Goal: Task Accomplishment & Management: Complete application form

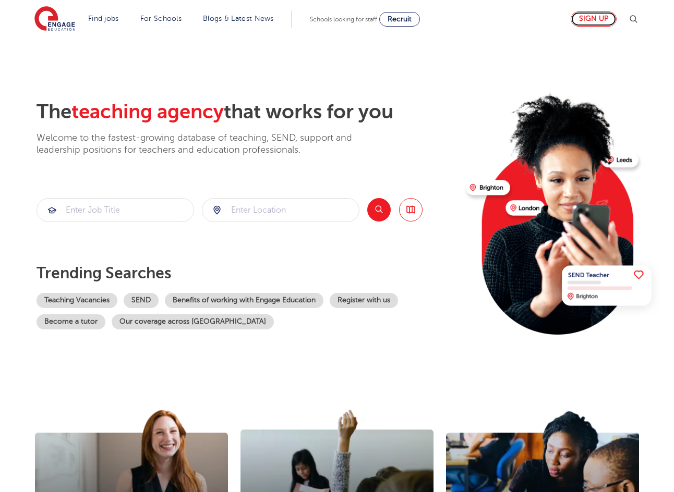
click at [595, 15] on link "Sign up" at bounding box center [593, 18] width 46 height 15
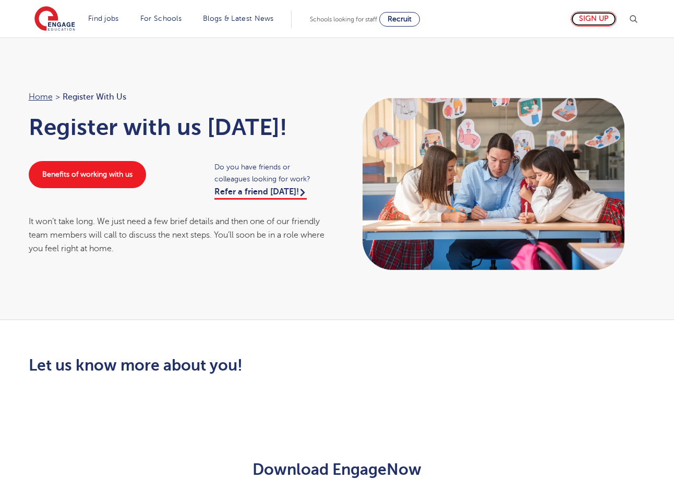
click at [601, 20] on link "Sign up" at bounding box center [593, 18] width 46 height 15
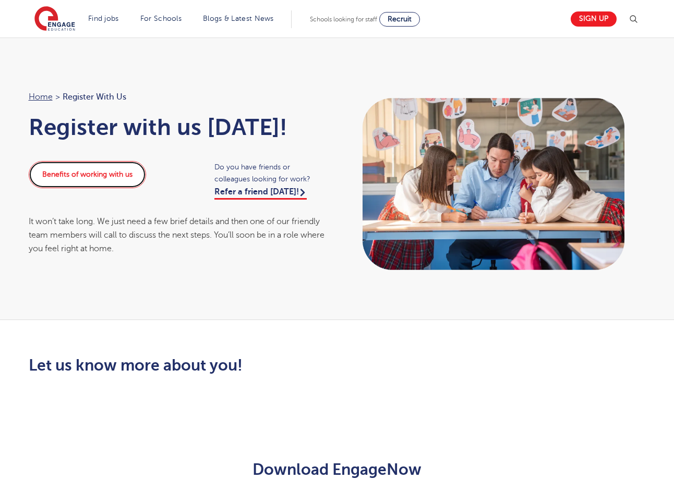
click at [117, 178] on link "Benefits of working with us" at bounding box center [87, 174] width 117 height 27
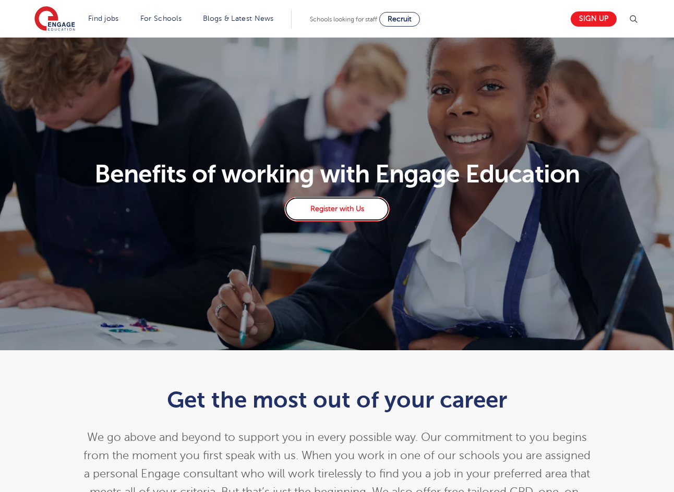
click at [344, 212] on link "Register with Us" at bounding box center [336, 209] width 105 height 25
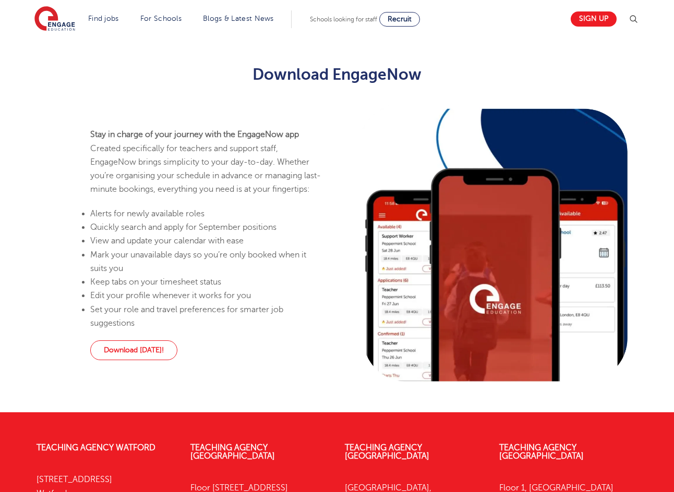
scroll to position [365, 0]
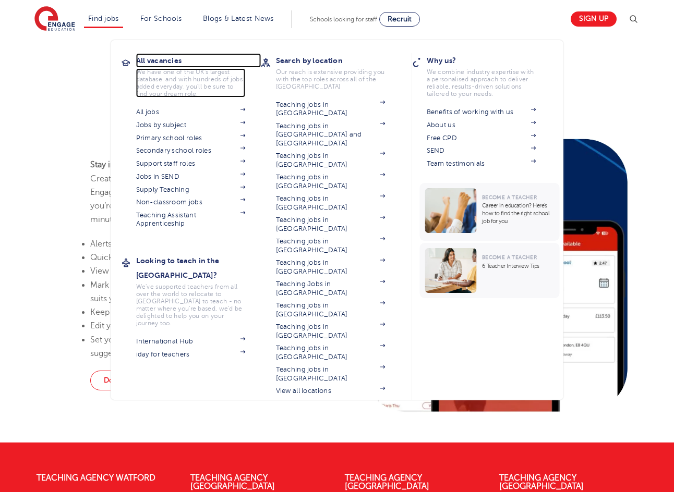
click at [145, 61] on h3 "All vacancies" at bounding box center [198, 60] width 125 height 15
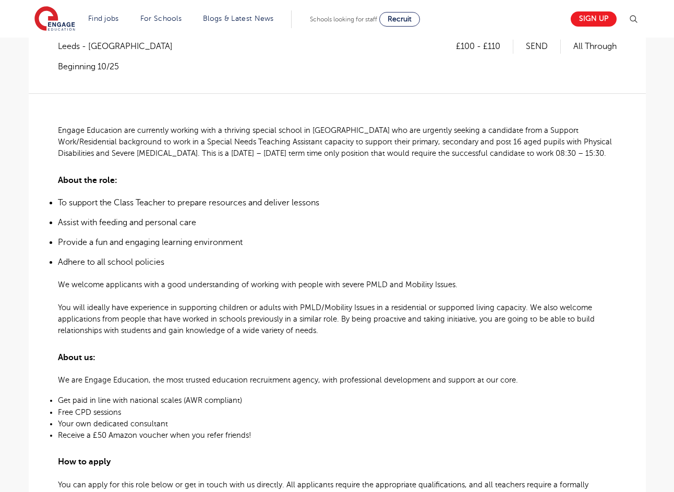
scroll to position [156, 0]
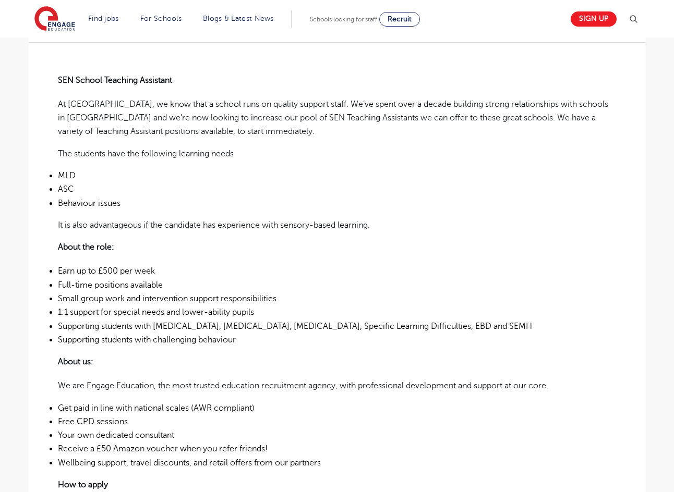
scroll to position [261, 0]
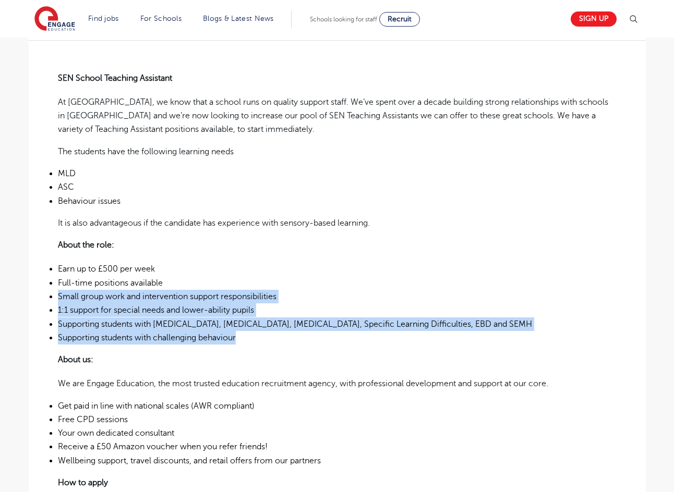
drag, startPoint x: 58, startPoint y: 295, endPoint x: 304, endPoint y: 336, distance: 249.0
click at [304, 336] on ul "Earn up to £500 per week Full-time positions available Small group work and int…" at bounding box center [337, 303] width 558 height 82
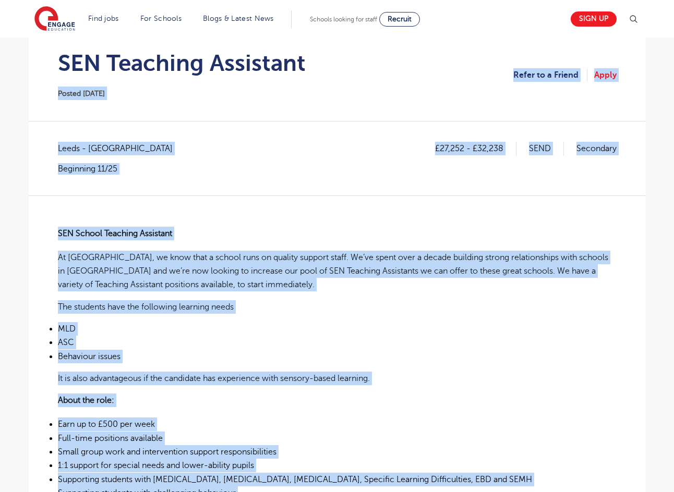
scroll to position [104, 0]
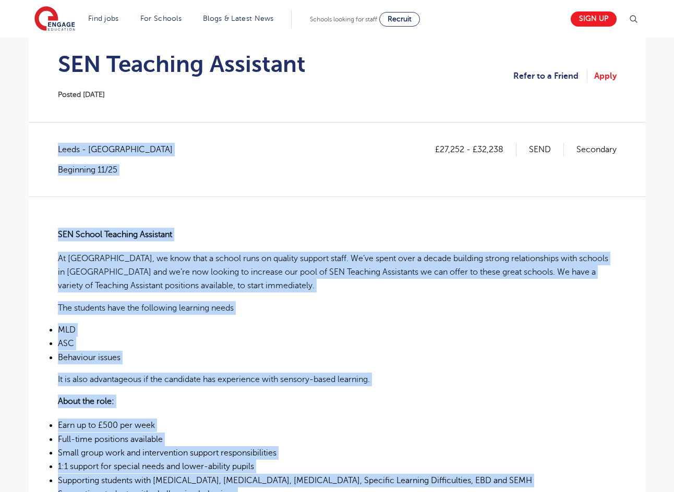
drag, startPoint x: 151, startPoint y: 317, endPoint x: 57, endPoint y: 148, distance: 192.8
click at [57, 148] on div "£27,252 - £32,238 SEND Secondary Leeds - Leeds Beginning 11/25 SEN School Teach…" at bounding box center [337, 490] width 600 height 695
copy div "Leeds - Leeds Beginning 11/25 SEN School Teaching Assistant At Engage, we know …"
drag, startPoint x: 604, startPoint y: 76, endPoint x: 593, endPoint y: 76, distance: 11.0
click at [604, 76] on link "Apply" at bounding box center [605, 76] width 22 height 14
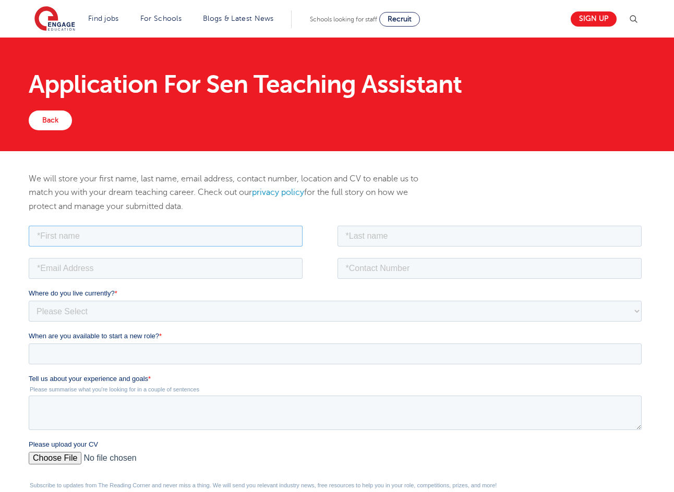
click at [97, 237] on input "text" at bounding box center [165, 235] width 274 height 21
type input "Teagan- coel"
click at [399, 234] on input "text" at bounding box center [489, 235] width 305 height 21
type input "Robinson"
click at [257, 261] on input "email" at bounding box center [165, 268] width 274 height 21
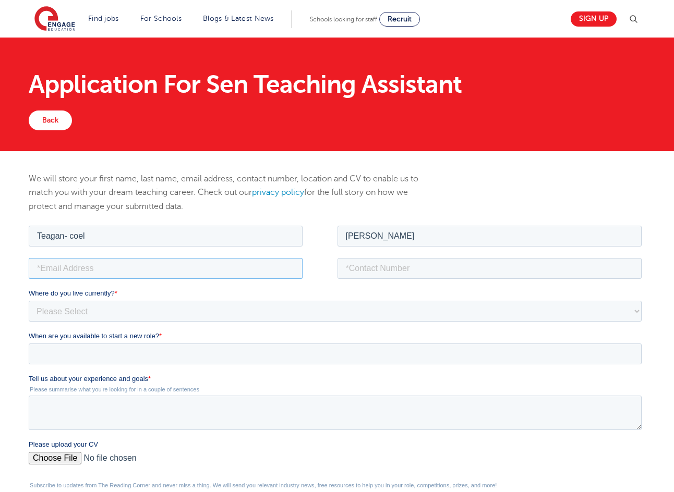
type input "[EMAIL_ADDRESS][DOMAIN_NAME]"
click at [485, 264] on input "tel" at bounding box center [489, 268] width 305 height 21
type input "+447722596220"
click at [274, 312] on select "Please Select UK Canada Ireland Australia New Zealand Europe USA South Africa J…" at bounding box center [334, 310] width 613 height 21
select select "UK"
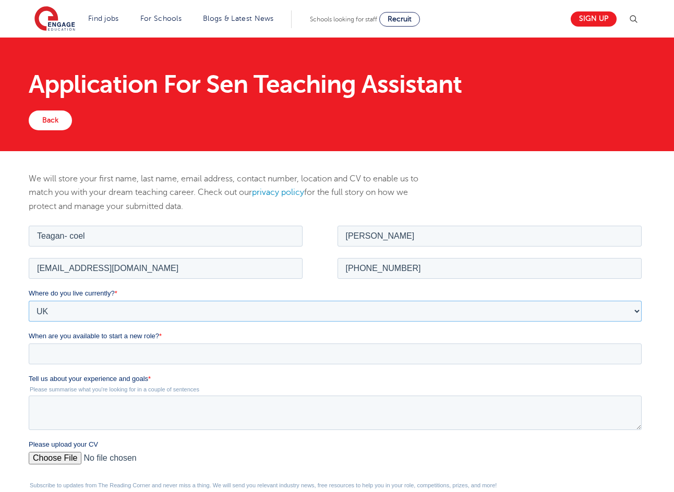
click at [28, 300] on select "Please Select UK Canada Ireland Australia New Zealand Europe USA South Africa J…" at bounding box center [334, 310] width 613 height 21
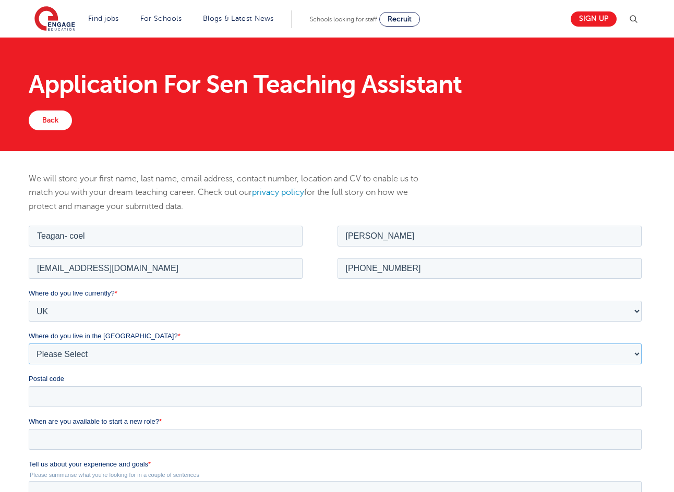
click at [76, 354] on select "Please Select Overseas Barnsley Bedfordshire Berkshire Bournemouth Bracknell Fo…" at bounding box center [334, 353] width 613 height 21
select select "Leeds"
click at [28, 343] on select "Please Select Overseas Barnsley Bedfordshire Berkshire Bournemouth Bracknell Fo…" at bounding box center [334, 353] width 613 height 21
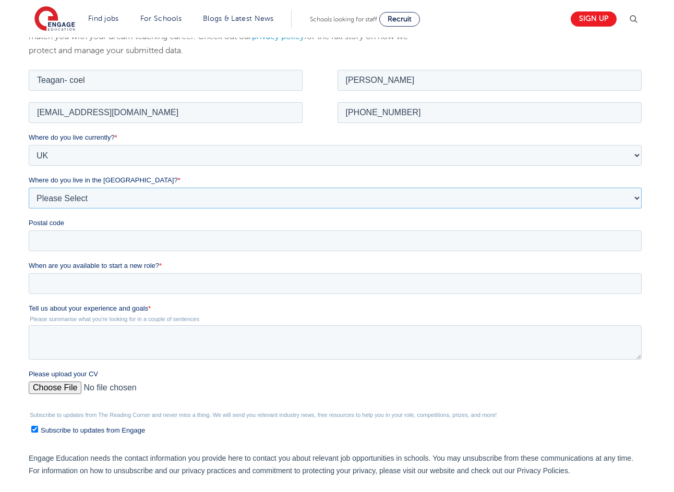
scroll to position [156, 0]
click at [76, 244] on input "Postal code" at bounding box center [334, 239] width 613 height 21
type input "LS2 9NZ"
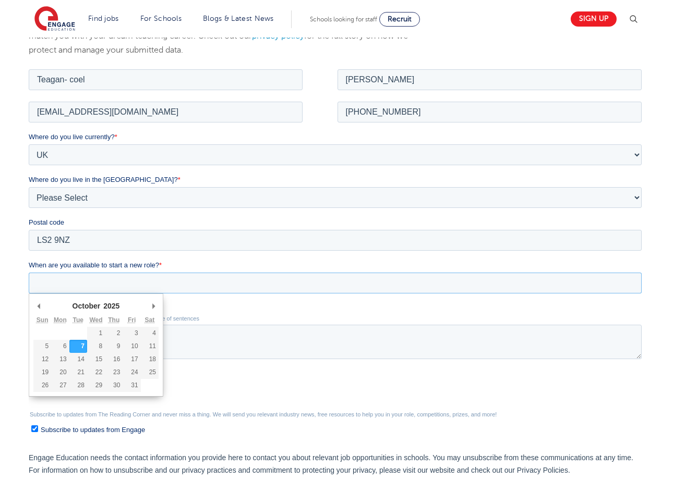
click at [103, 286] on input "When are you available to start a new role? *" at bounding box center [334, 282] width 613 height 21
type div "2025-10-21"
type input "2025/10/21"
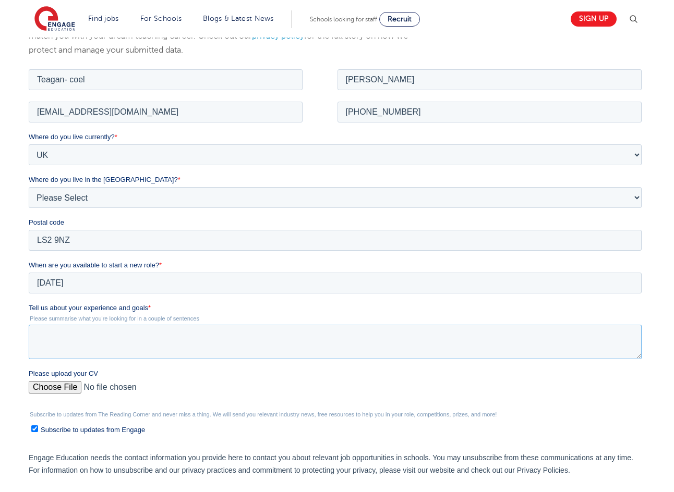
click at [77, 334] on textarea "Tell us about your experience and goals *" at bounding box center [334, 341] width 613 height 34
paste textarea "As a Leeds Arts University graduate now studying for a part-time Masters, I bel…"
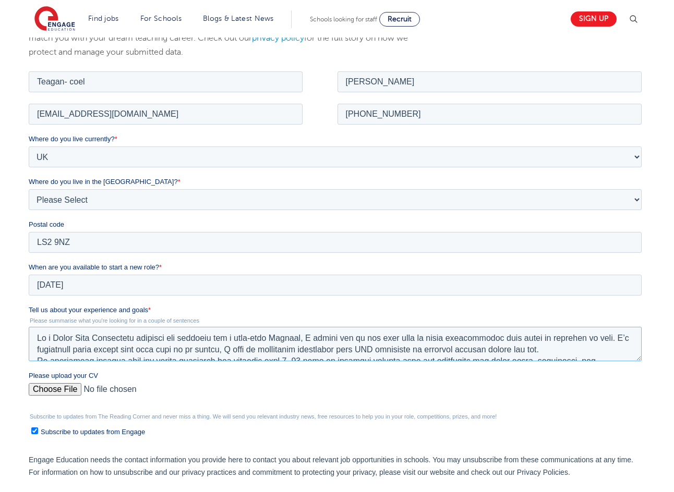
scroll to position [313, 0]
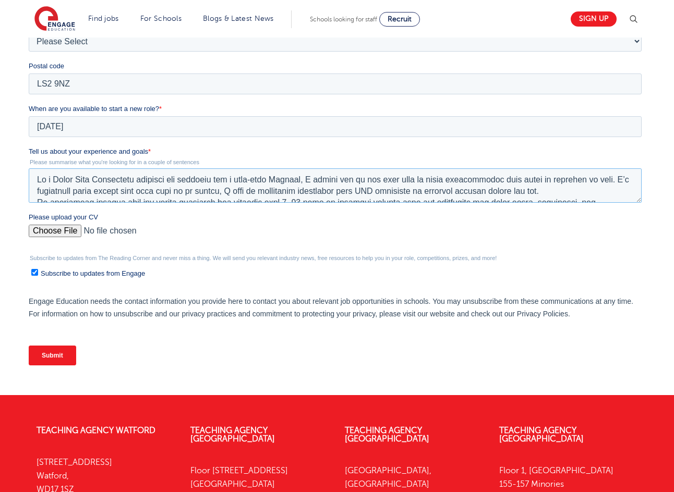
type textarea "As a Leeds Arts University graduate now studying for a part-time Masters, I bel…"
click at [62, 232] on input "Please upload your CV" at bounding box center [334, 235] width 613 height 21
type input "C:\fakepath\Teagan Robinson RESUME - 072025.pdf"
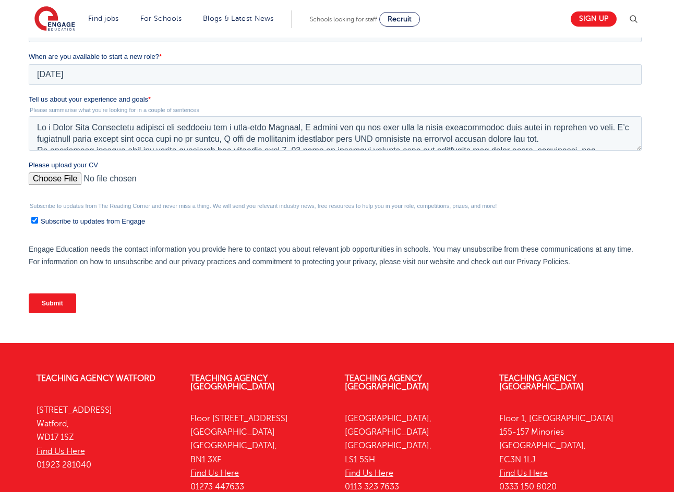
click at [63, 295] on input "Submit" at bounding box center [51, 304] width 47 height 20
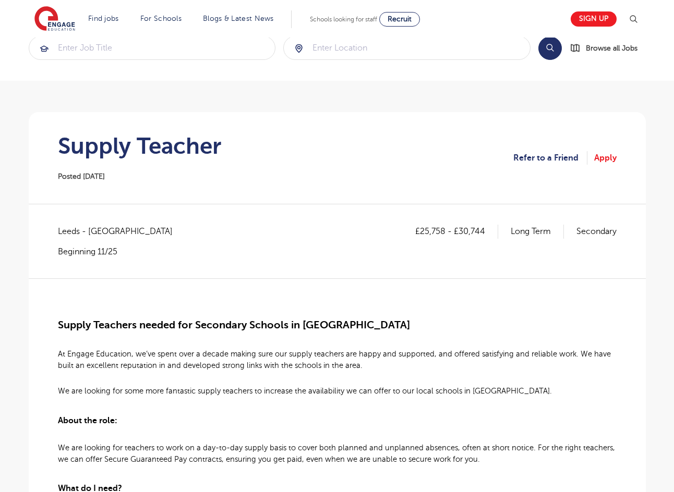
scroll to position [261, 0]
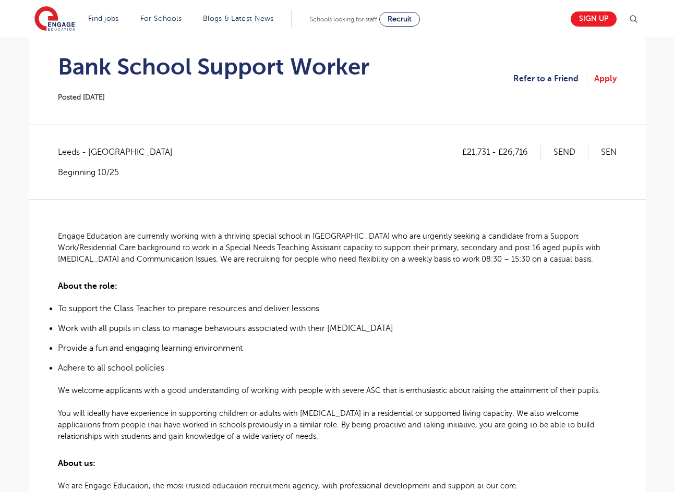
scroll to position [209, 0]
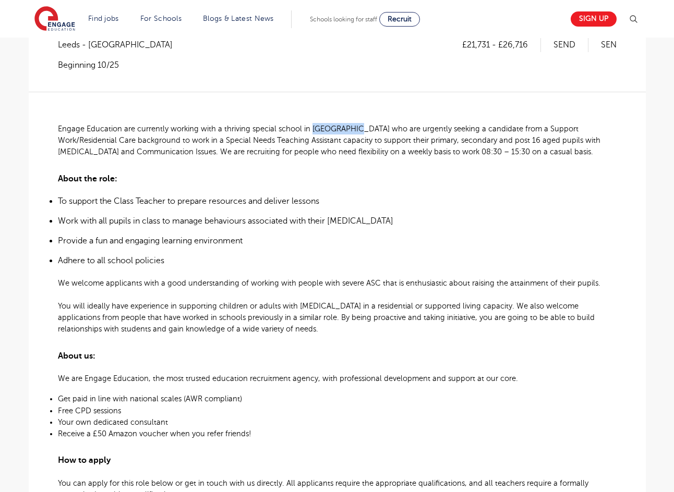
drag, startPoint x: 310, startPoint y: 128, endPoint x: 350, endPoint y: 129, distance: 40.2
click at [350, 129] on span "Engage Education are currently working with a thriving special school in Stanni…" at bounding box center [329, 140] width 542 height 31
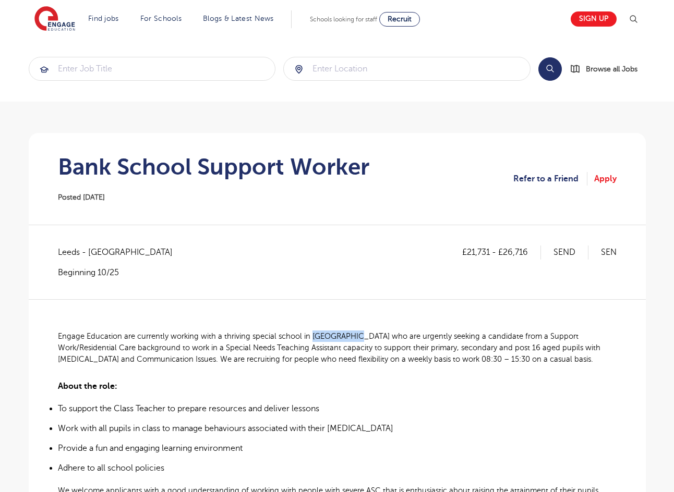
scroll to position [0, 0]
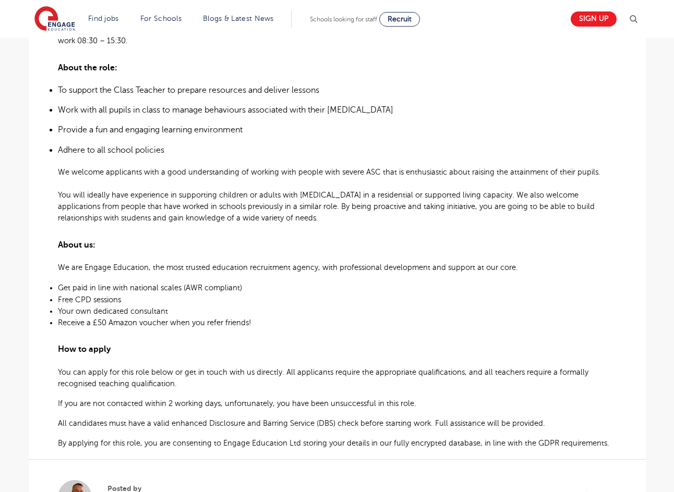
scroll to position [156, 0]
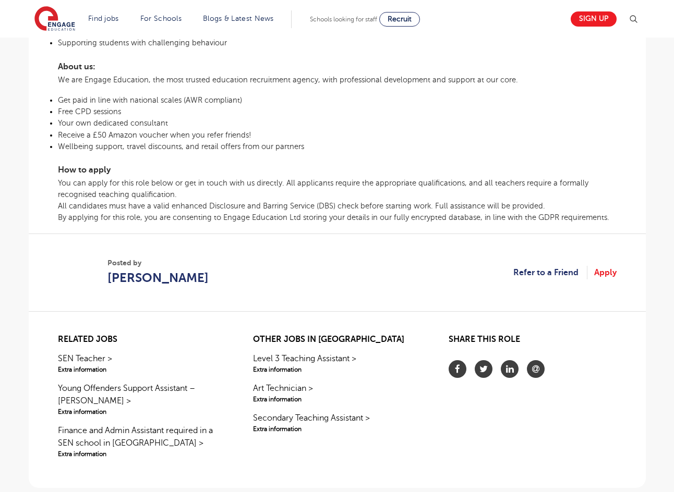
scroll to position [521, 0]
click at [600, 271] on link "Apply" at bounding box center [605, 272] width 22 height 14
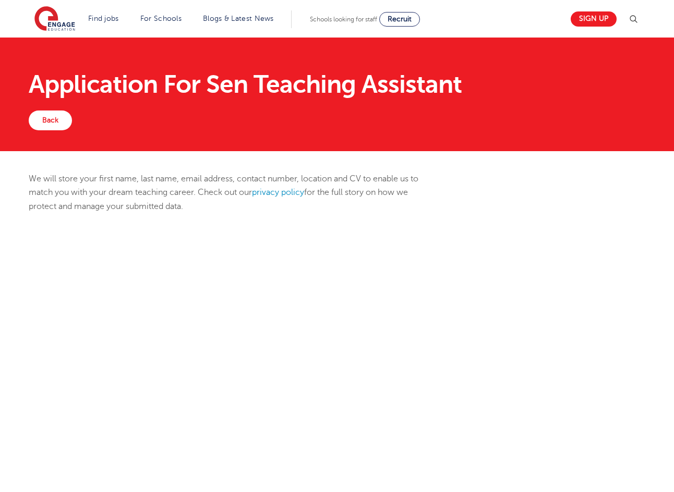
scroll to position [209, 0]
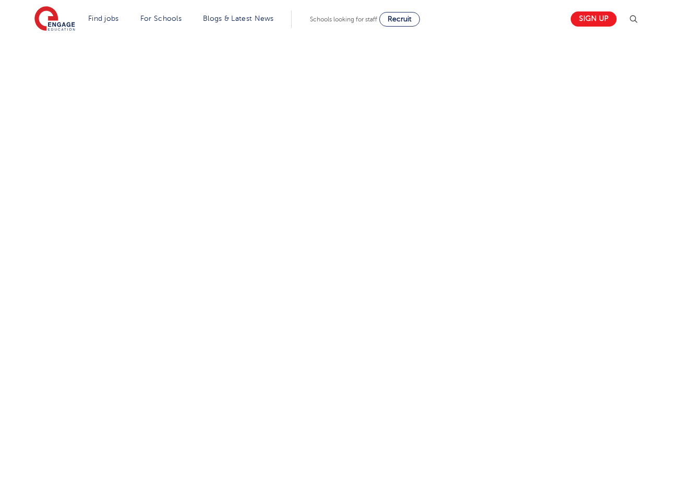
select select "UK"
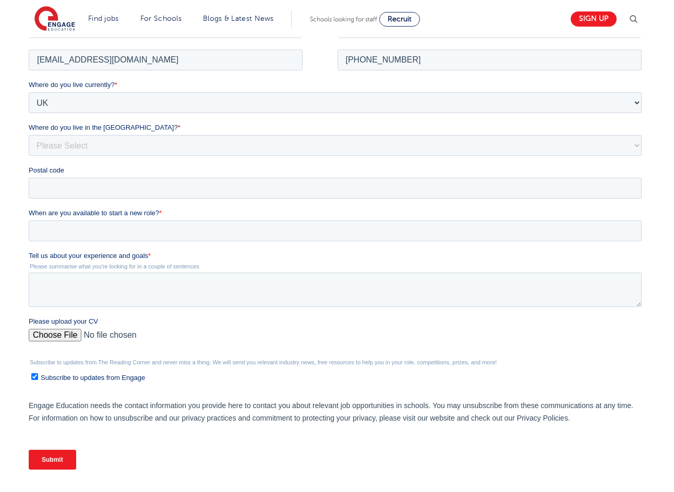
scroll to position [0, 0]
select select "Leeds"
click at [28, 135] on select "Please Select Overseas Barnsley Bedfordshire Berkshire Bournemouth Bracknell Fo…" at bounding box center [334, 145] width 613 height 21
click at [142, 189] on input "Postal code" at bounding box center [334, 187] width 613 height 21
type input "LS2 9NZ"
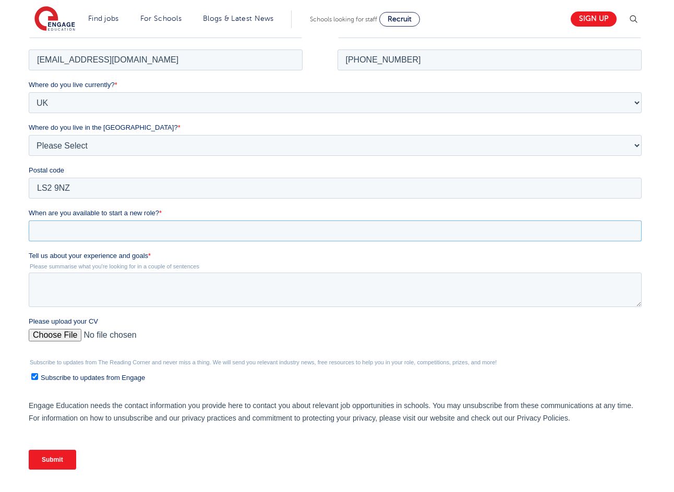
click at [140, 229] on input "When are you available to start a new role? *" at bounding box center [334, 230] width 613 height 21
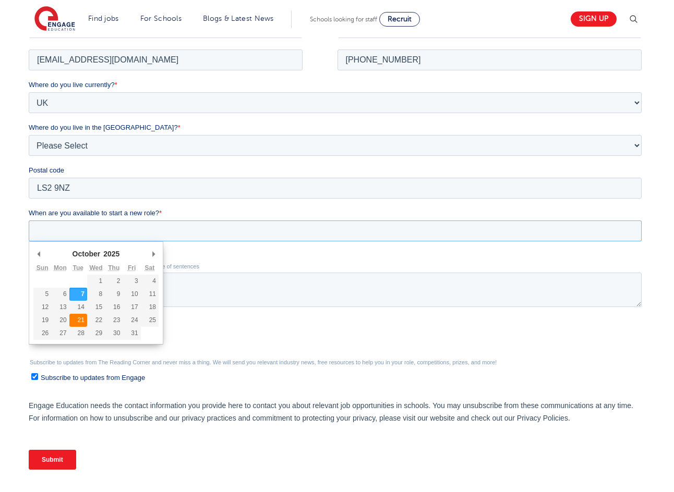
type div "2025-10-21"
type input "2025/10/21"
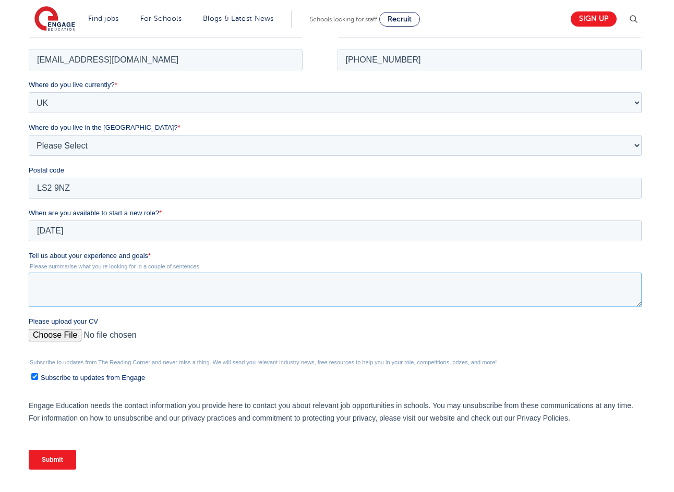
click at [65, 282] on textarea "Tell us about your experience and goals *" at bounding box center [334, 289] width 613 height 34
paste textarea "Stanningley"
type textarea "Stanningley"
drag, startPoint x: 93, startPoint y: 290, endPoint x: 3, endPoint y: 278, distance: 91.5
click at [28, 278] on html "Job Position Job Sector Job ID Job Number Job Owner Teagan- coel Robinson teaga…" at bounding box center [336, 251] width 617 height 473
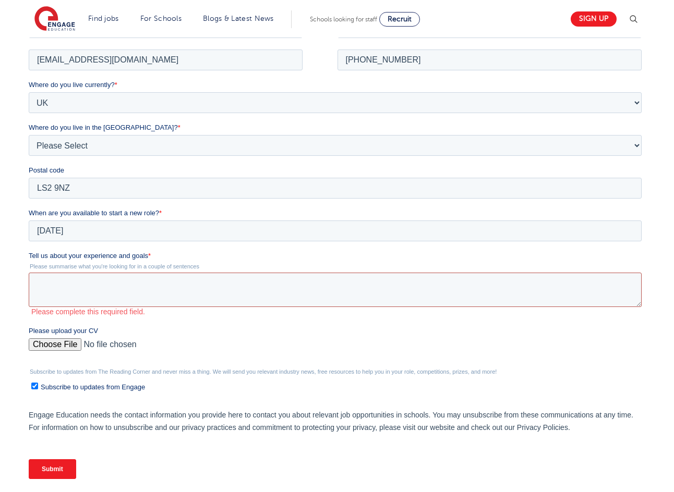
paste textarea "As a Leeds Arts University graduate now studying for a part-time Masters, I bel…"
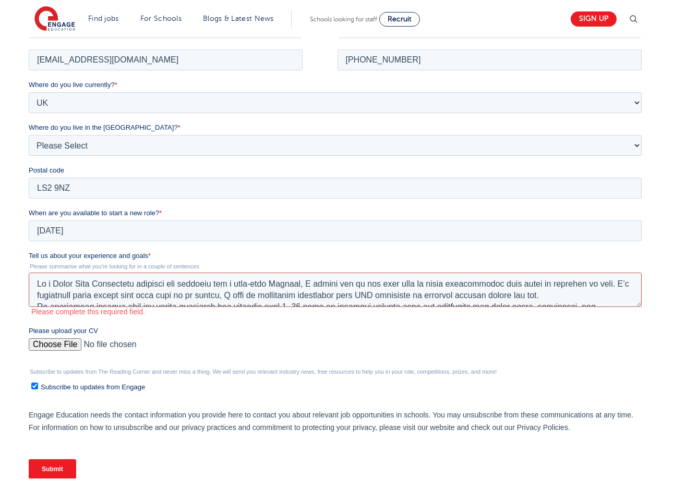
scroll to position [177, 0]
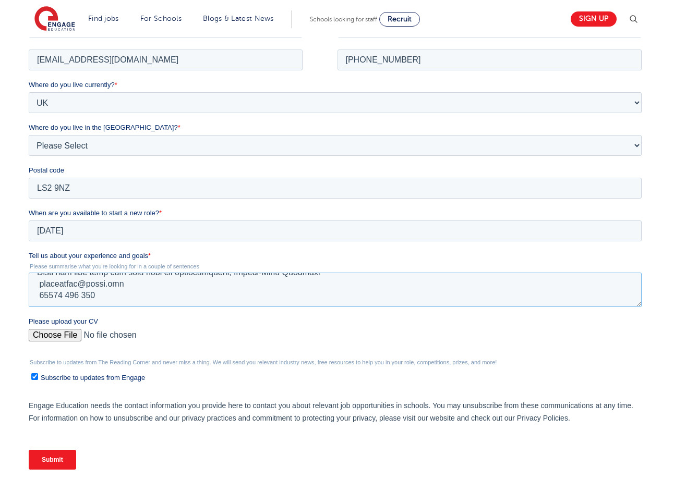
type textarea "As a Leeds Arts University graduate now studying for a part-time Masters, I bel…"
click at [72, 332] on input "Please upload your CV" at bounding box center [334, 339] width 613 height 21
type input "C:\fakepath\Teagan Robinson RESUME - 072025.pdf"
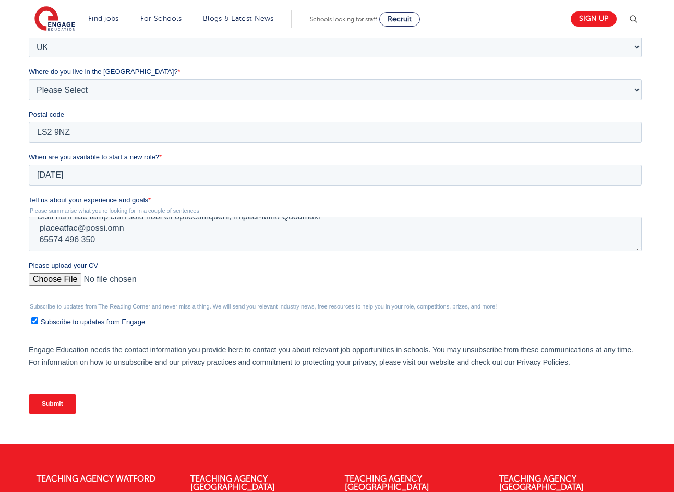
scroll to position [365, 0]
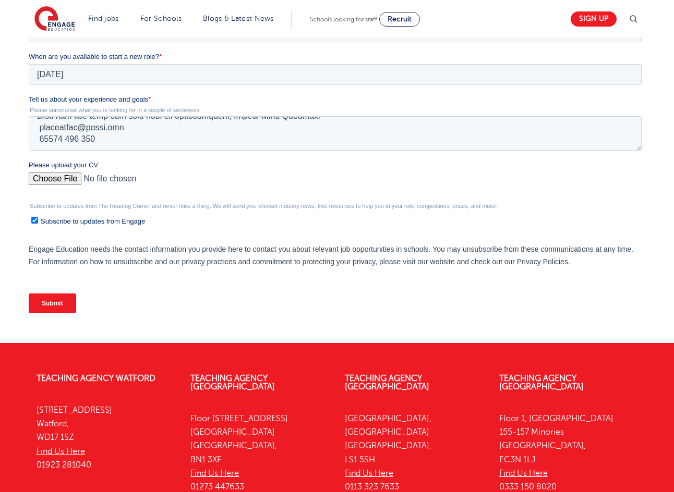
click at [62, 301] on input "Submit" at bounding box center [51, 304] width 47 height 20
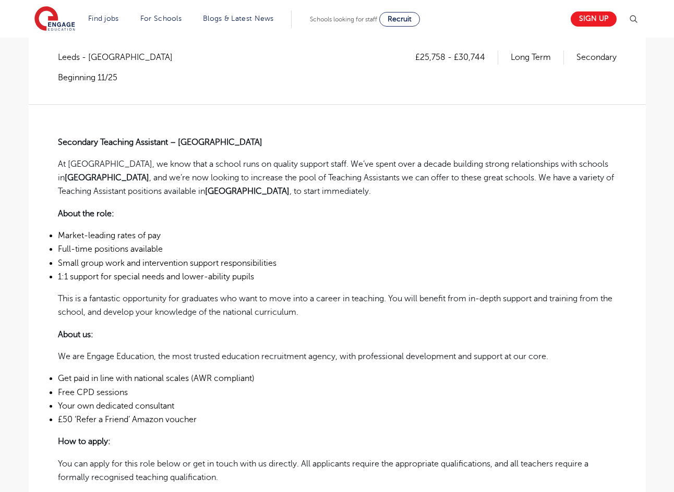
scroll to position [521, 0]
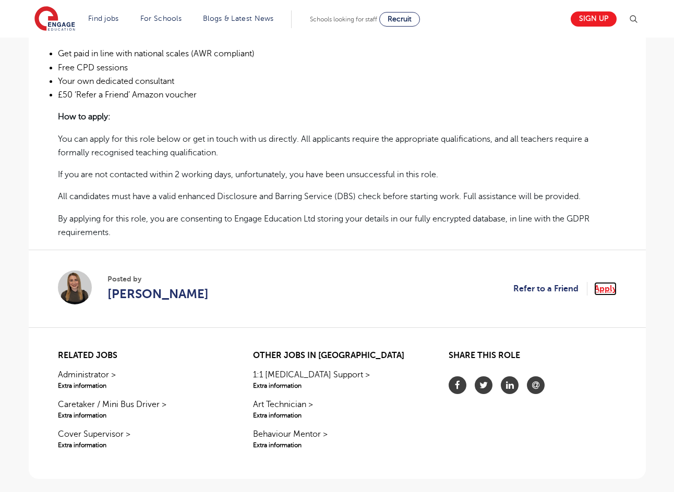
click at [607, 290] on link "Apply" at bounding box center [605, 289] width 22 height 14
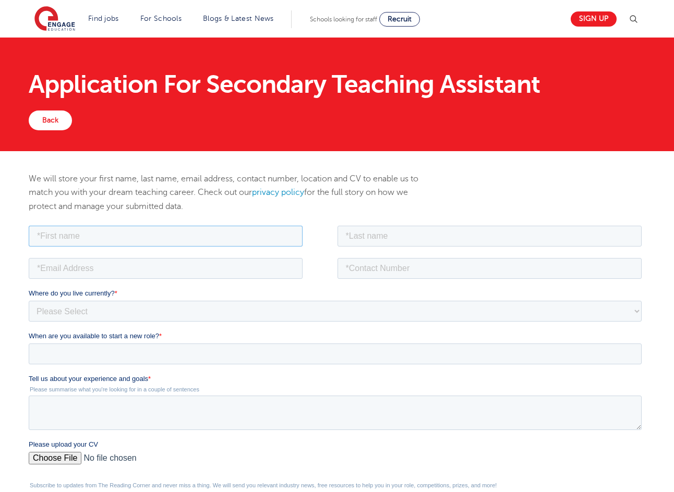
click at [121, 227] on input "text" at bounding box center [165, 235] width 274 height 21
type input "Teagan- coel"
click at [473, 254] on fieldset "Teagan- coel" at bounding box center [336, 239] width 617 height 32
click at [422, 220] on div "We will store your first name, last name, email address, contact number, locati…" at bounding box center [232, 198] width 422 height 52
click at [426, 234] on input "text" at bounding box center [489, 235] width 305 height 21
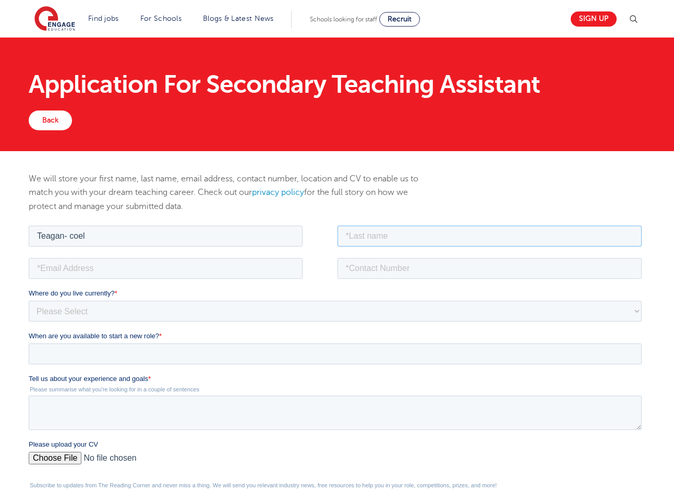
type input "Robinson"
click at [394, 262] on input "tel" at bounding box center [489, 268] width 305 height 21
type input "[PHONE_NUMBER]"
click at [252, 266] on input "email" at bounding box center [165, 268] width 274 height 21
type input "[EMAIL_ADDRESS][DOMAIN_NAME]"
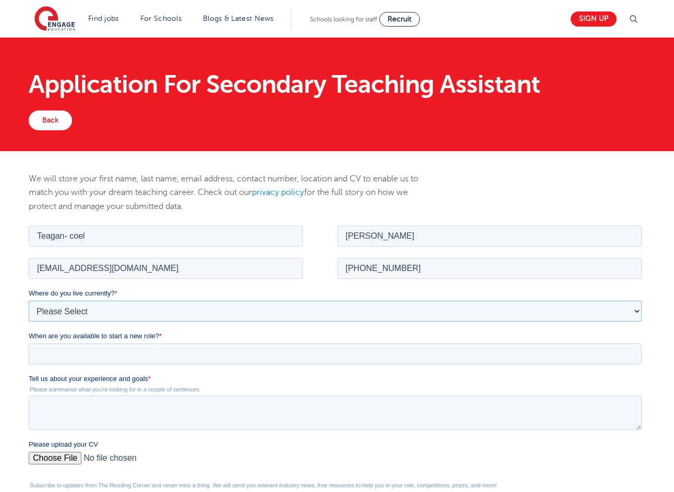
click at [143, 312] on select "Please Select [GEOGRAPHIC_DATA] [GEOGRAPHIC_DATA] [GEOGRAPHIC_DATA] [GEOGRAPHIC…" at bounding box center [334, 310] width 613 height 21
select select "UK"
click at [28, 300] on select "Please Select UK Canada Ireland Australia New Zealand Europe USA South Africa J…" at bounding box center [334, 310] width 613 height 21
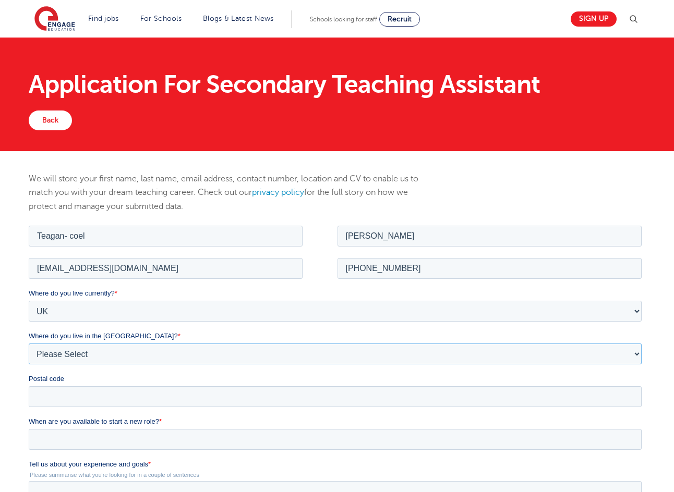
click at [80, 359] on select "Please Select Overseas Barnsley Bedfordshire Berkshire Bournemouth Bracknell Fo…" at bounding box center [334, 353] width 613 height 21
select select "Leeds"
click at [28, 343] on select "Please Select Overseas Barnsley Bedfordshire Berkshire Bournemouth Bracknell Fo…" at bounding box center [334, 353] width 613 height 21
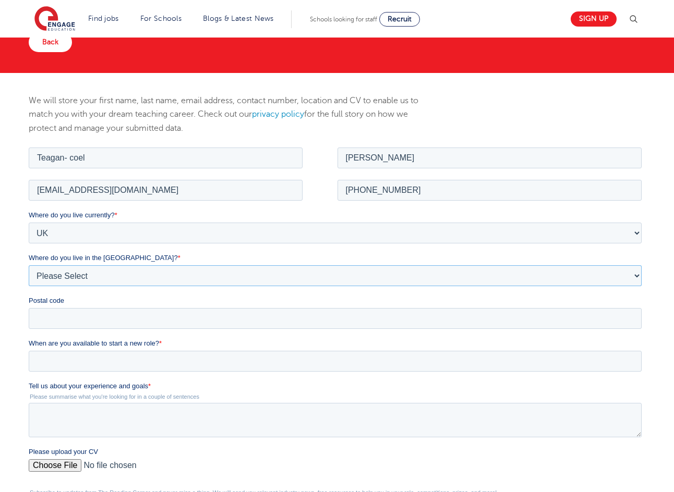
scroll to position [156, 0]
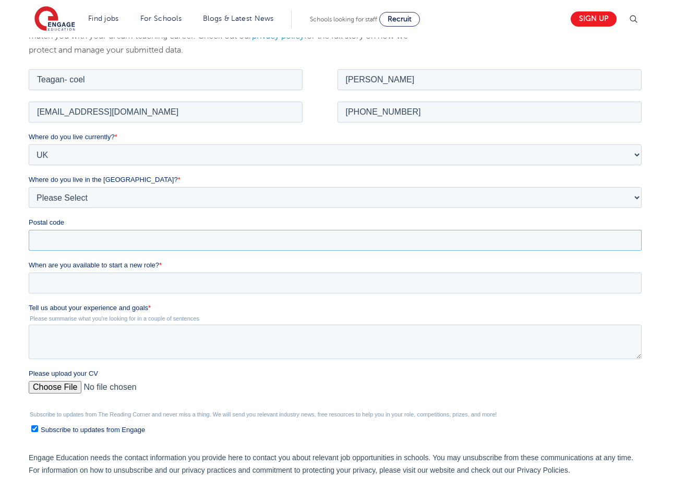
click at [75, 241] on input "Postal code" at bounding box center [334, 239] width 613 height 21
type input "LS2 9NZ"
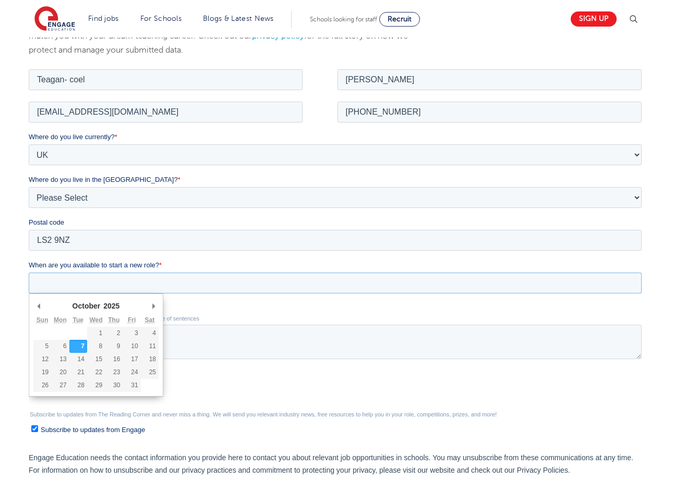
drag, startPoint x: 87, startPoint y: 249, endPoint x: 92, endPoint y: 275, distance: 26.5
click at [92, 275] on input "When are you available to start a new role? *" at bounding box center [334, 282] width 613 height 21
type div "[DATE]"
type input "[DATE]"
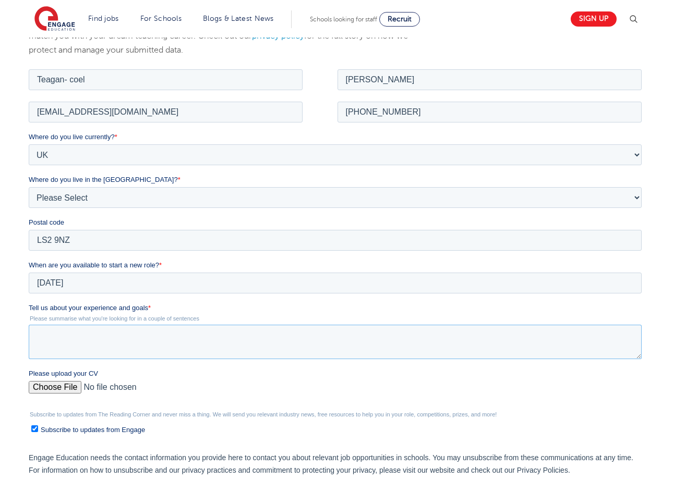
click at [90, 339] on textarea "Tell us about your experience and goals *" at bounding box center [334, 341] width 613 height 34
paste textarea "As a Leeds Arts University graduate now studying for a part-time Masters, I bel…"
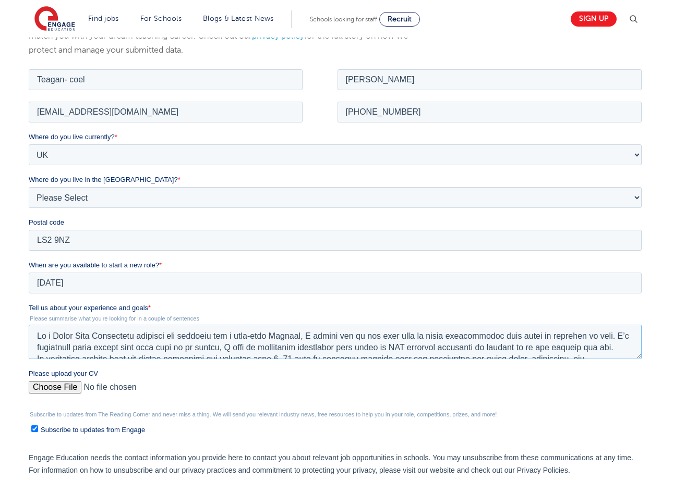
scroll to position [188, 0]
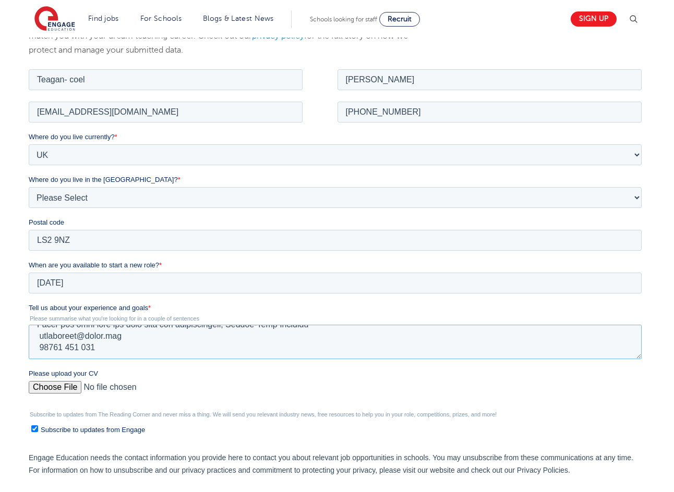
type textarea "As a Leeds Arts University graduate now studying for a part-time Masters, I bel…"
click at [53, 381] on input "Please upload your CV" at bounding box center [334, 391] width 613 height 21
type input "C:\fakepath\Teagan Robinson RESUME - 072025.pdf"
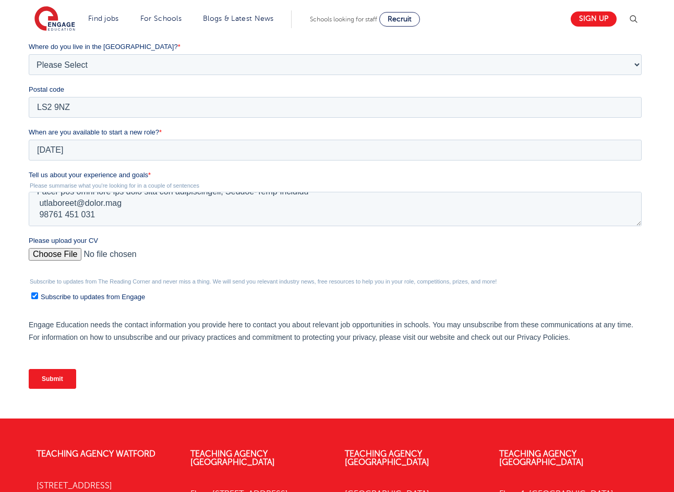
scroll to position [365, 0]
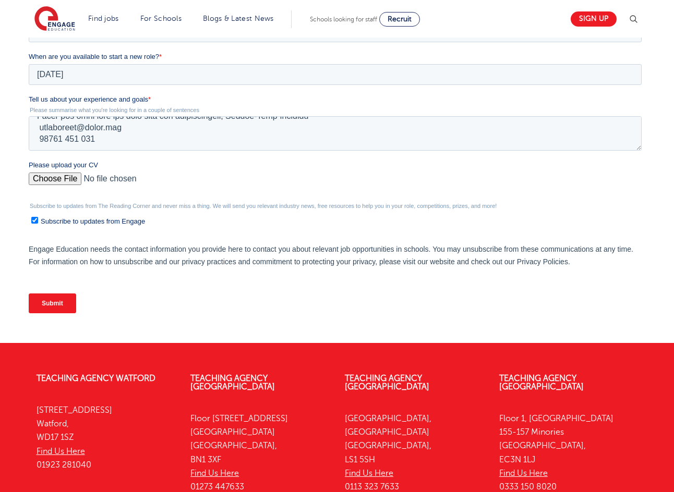
click at [53, 303] on input "Submit" at bounding box center [51, 304] width 47 height 20
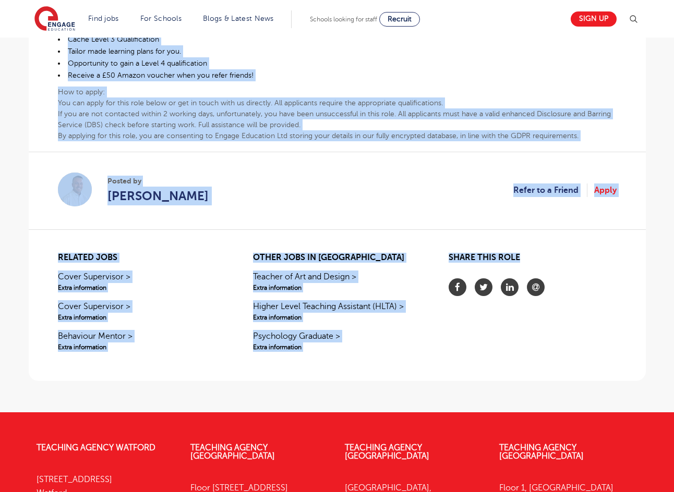
scroll to position [683, 0]
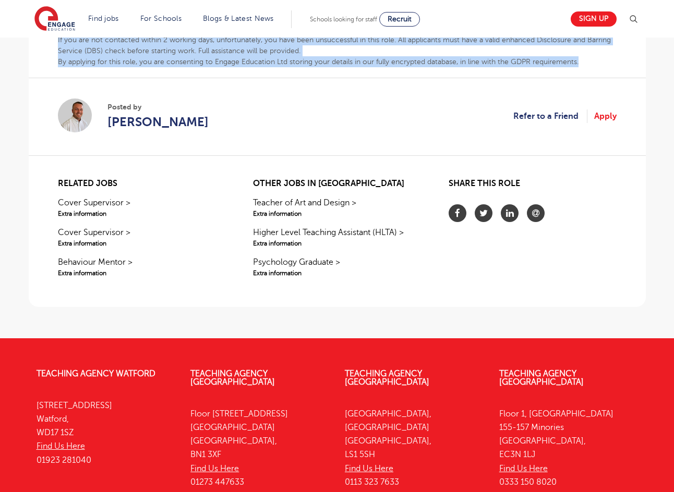
drag, startPoint x: 60, startPoint y: 99, endPoint x: 586, endPoint y: 57, distance: 527.3
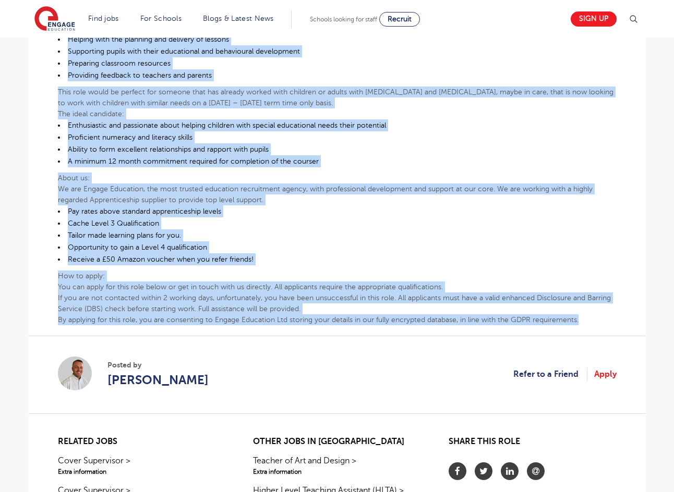
scroll to position [422, 0]
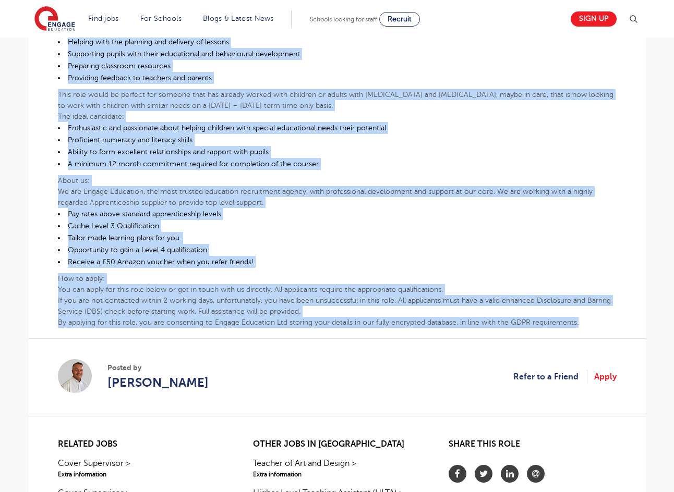
copy div "Whether you have recently left education or are looking for a career change, a …"
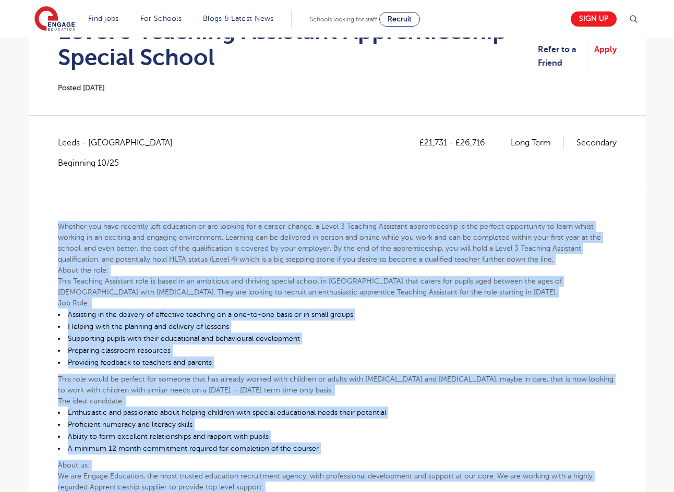
scroll to position [161, 0]
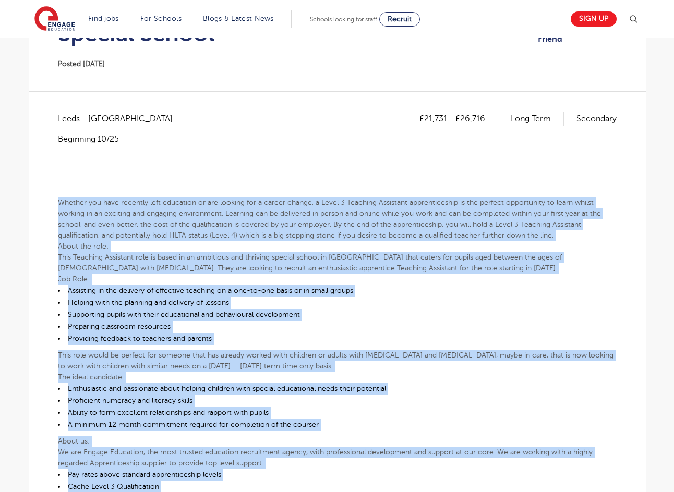
click at [298, 209] on p "Whether you have recently left education or are looking for a career change, a …" at bounding box center [337, 219] width 558 height 44
click at [242, 202] on p "Whether you have recently left education or are looking for a career change, a …" at bounding box center [337, 219] width 558 height 44
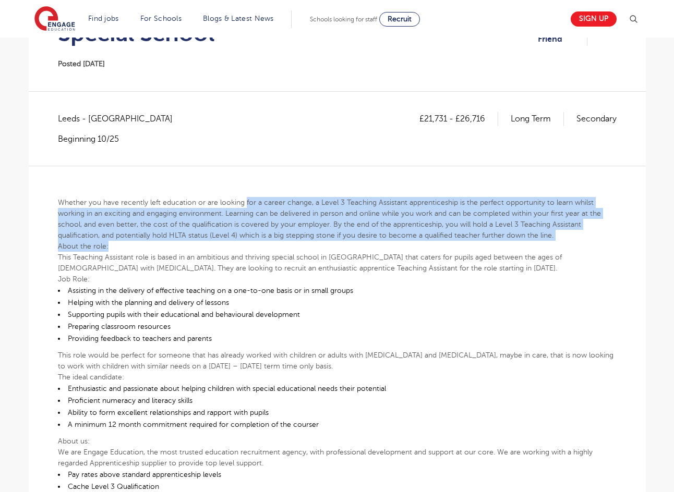
drag, startPoint x: 245, startPoint y: 201, endPoint x: 447, endPoint y: 249, distance: 207.9
click at [447, 249] on div "Whether you have recently left education or are looking for a career change, a …" at bounding box center [337, 377] width 558 height 423
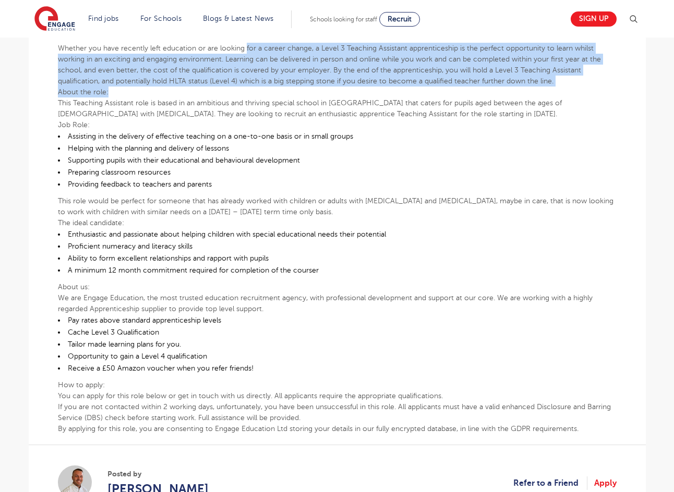
scroll to position [318, 0]
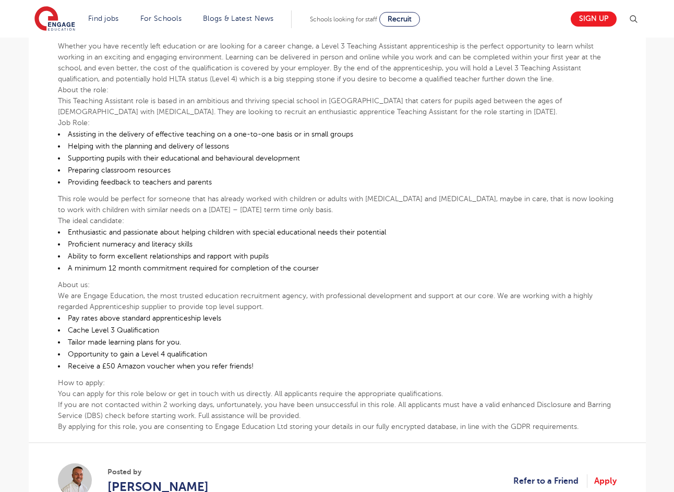
click at [55, 101] on div "£21,731 - £26,716 Long Term Secondary [GEOGRAPHIC_DATA] - [GEOGRAPHIC_DATA] Beg…" at bounding box center [337, 242] width 600 height 572
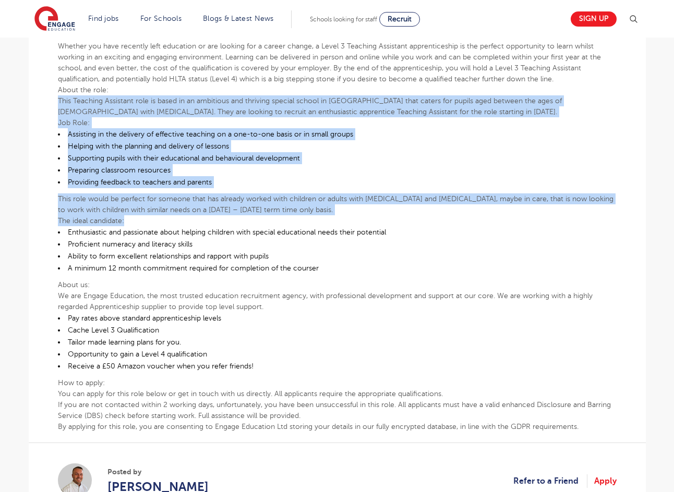
drag, startPoint x: 58, startPoint y: 104, endPoint x: 324, endPoint y: 224, distance: 292.0
click at [324, 224] on div "Whether you have recently left education or are looking for a career change, a …" at bounding box center [337, 220] width 558 height 423
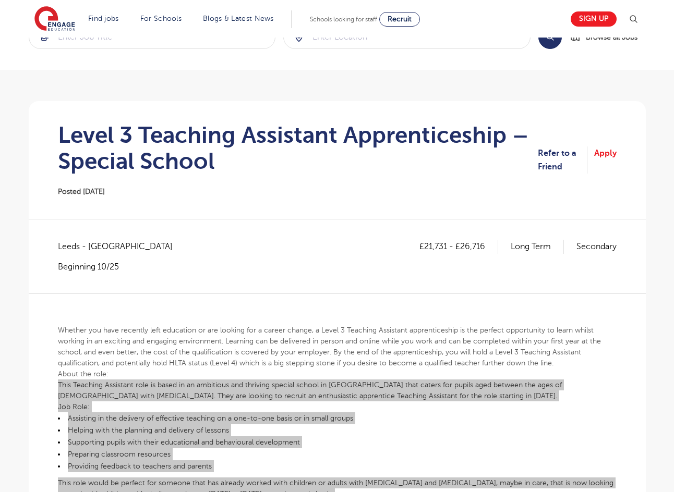
scroll to position [0, 0]
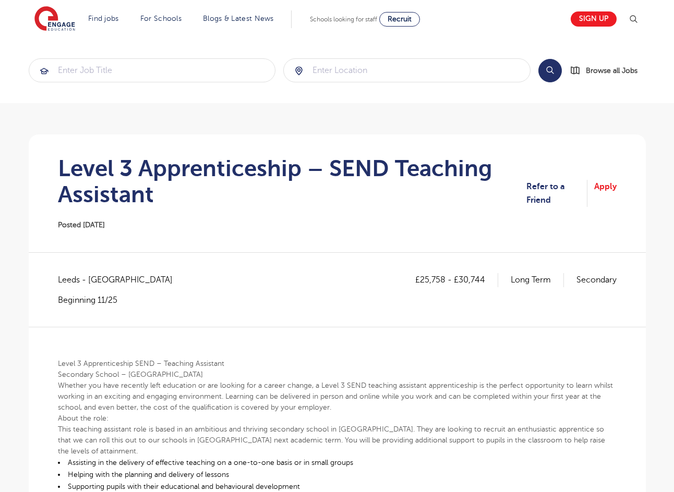
scroll to position [261, 0]
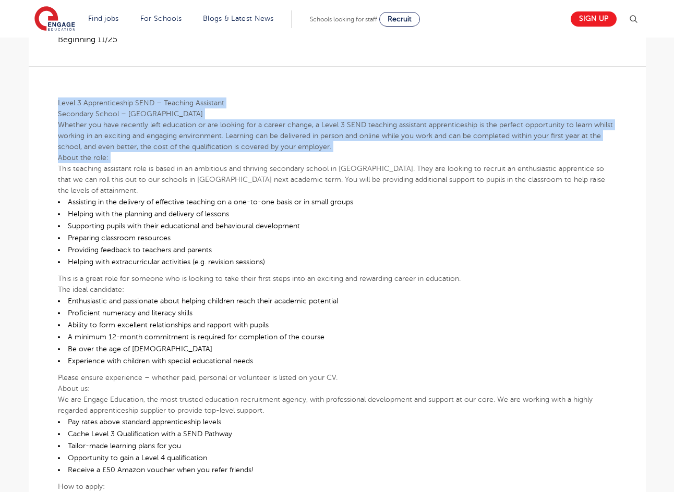
drag, startPoint x: 57, startPoint y: 168, endPoint x: 46, endPoint y: 101, distance: 68.2
click at [46, 101] on div "£25,758 - £30,744 Long Term Secondary Leeds - Leeds Beginning 11/25 Level 3 App…" at bounding box center [337, 322] width 600 height 619
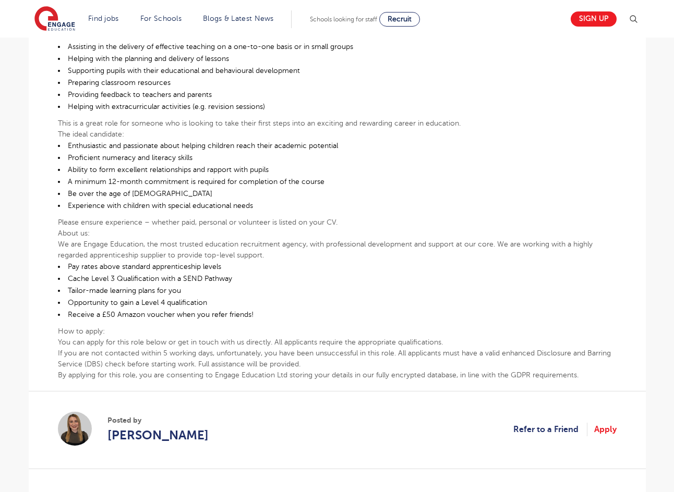
scroll to position [417, 0]
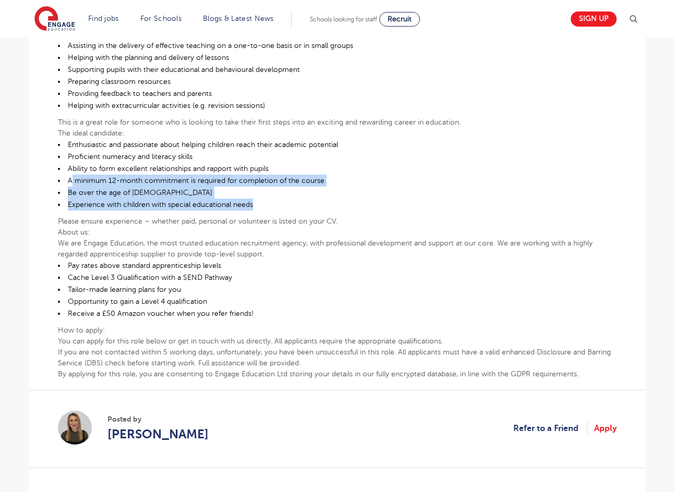
drag, startPoint x: 70, startPoint y: 170, endPoint x: 303, endPoint y: 191, distance: 234.1
click at [303, 191] on ul "Enthusiastic and passionate about helping children reach their academic potenti…" at bounding box center [337, 175] width 558 height 72
click at [275, 187] on li "Be over the age of 18" at bounding box center [337, 193] width 558 height 12
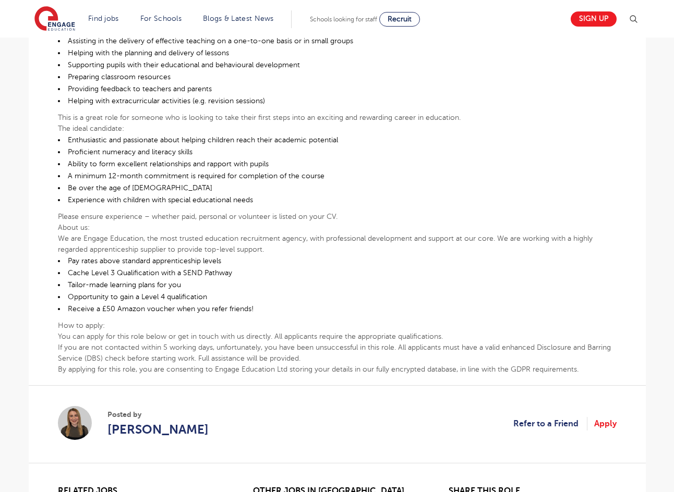
scroll to position [469, 0]
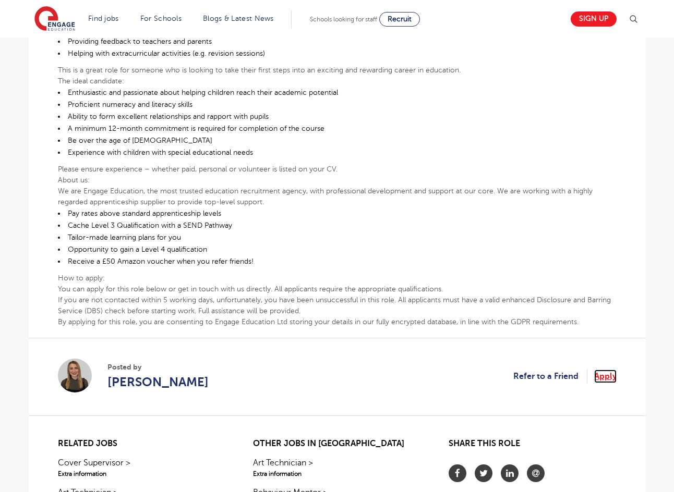
click at [610, 370] on link "Apply" at bounding box center [605, 377] width 22 height 14
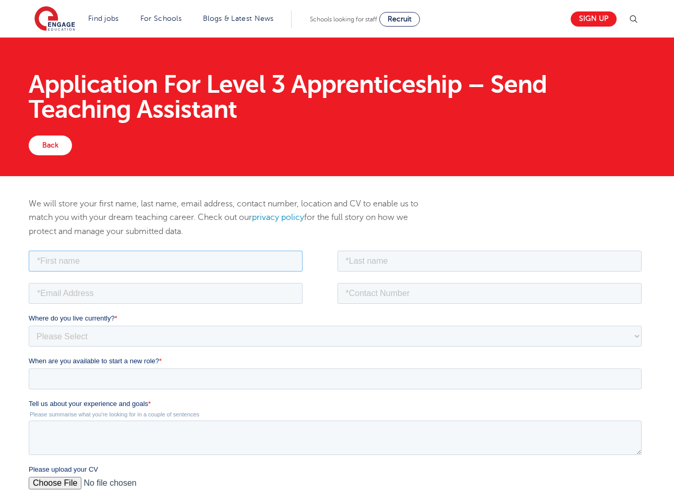
drag, startPoint x: 125, startPoint y: 261, endPoint x: 137, endPoint y: 267, distance: 14.0
click at [125, 261] on input "text" at bounding box center [165, 260] width 274 height 21
type input "Teagan- coel"
click at [386, 264] on input "text" at bounding box center [489, 260] width 305 height 21
type input "[PERSON_NAME]"
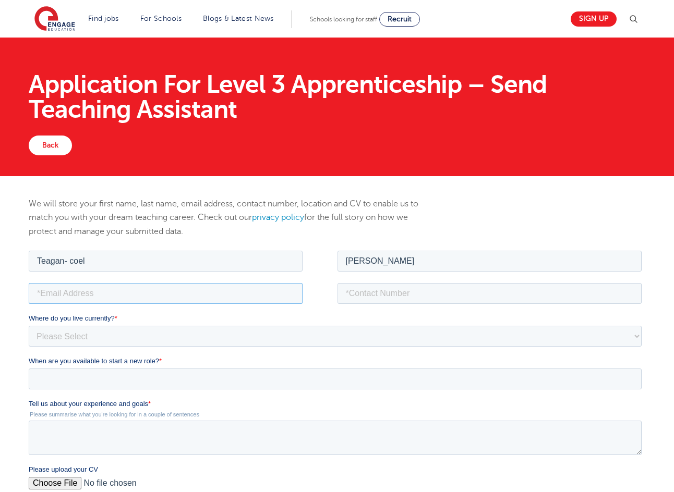
click at [96, 291] on input "email" at bounding box center [165, 293] width 274 height 21
type input "[EMAIL_ADDRESS][DOMAIN_NAME]"
click at [373, 298] on input "tel" at bounding box center [489, 293] width 305 height 21
type input "+447722596220"
click at [283, 334] on select "Please Select UK Canada Ireland Australia New Zealand Europe USA South Africa J…" at bounding box center [334, 335] width 613 height 21
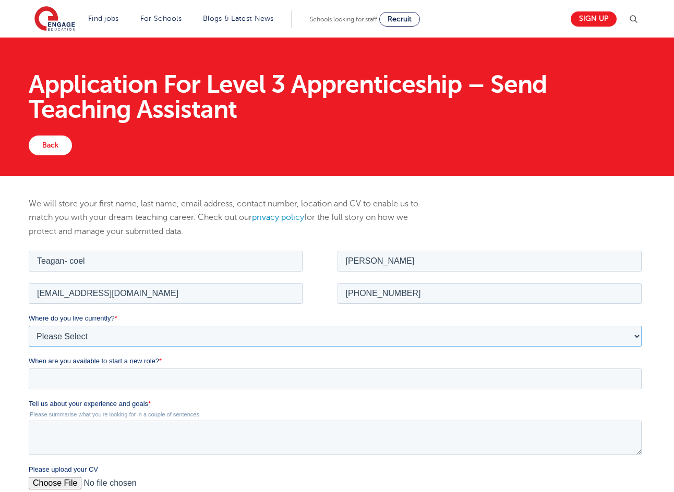
select select "UK"
click at [28, 325] on select "Please Select UK Canada Ireland Australia New Zealand Europe USA South Africa J…" at bounding box center [334, 335] width 613 height 21
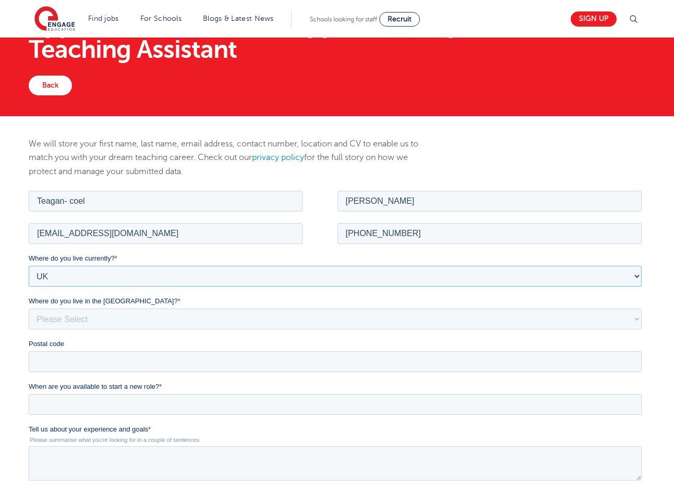
scroll to position [156, 0]
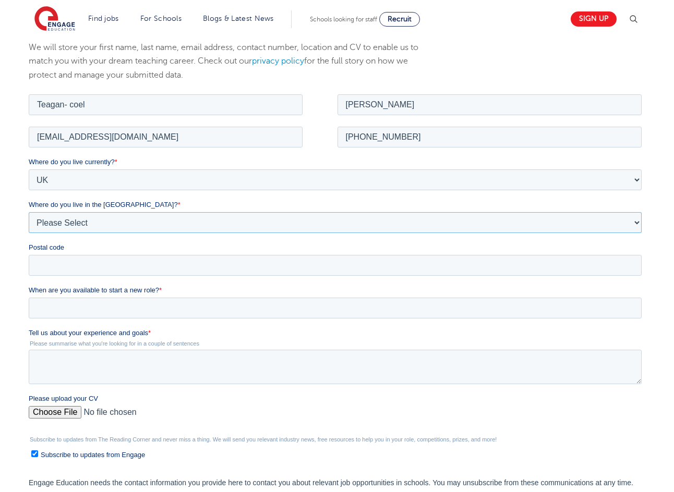
click at [108, 214] on select "Please Select Overseas Barnsley Bedfordshire Berkshire Bournemouth Bracknell Fo…" at bounding box center [334, 222] width 613 height 21
select select "Leeds"
click at [28, 212] on select "Please Select Overseas Barnsley Bedfordshire Berkshire Bournemouth Bracknell Fo…" at bounding box center [334, 222] width 613 height 21
click at [82, 260] on input "Postal code" at bounding box center [334, 264] width 613 height 21
type input "LS2 9NZ"
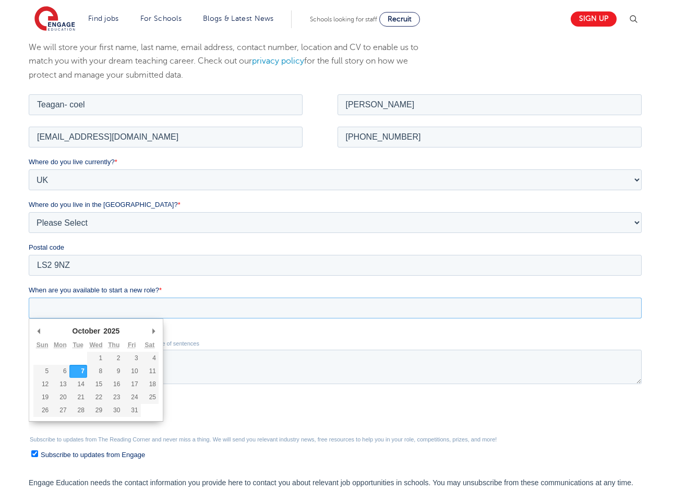
click at [99, 312] on input "When are you available to start a new role? *" at bounding box center [334, 307] width 613 height 21
type div "2025-10-21"
type input "2025/10/21"
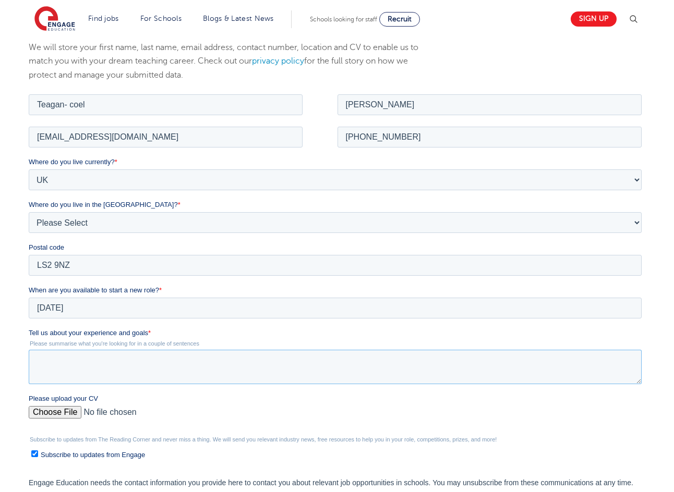
click at [93, 363] on textarea "Tell us about your experience and goals *" at bounding box center [334, 366] width 613 height 34
paste textarea "Lo i Dolor Sita Consectetu adipisci eli seddoeiu tem i utla-etdo Magnaal, E adm…"
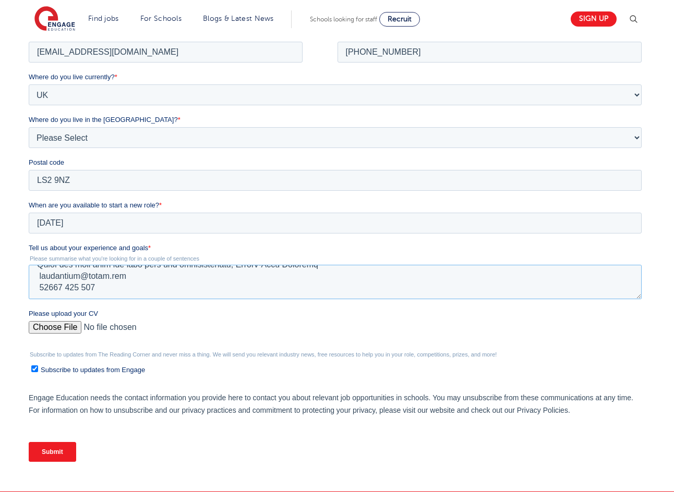
scroll to position [365, 0]
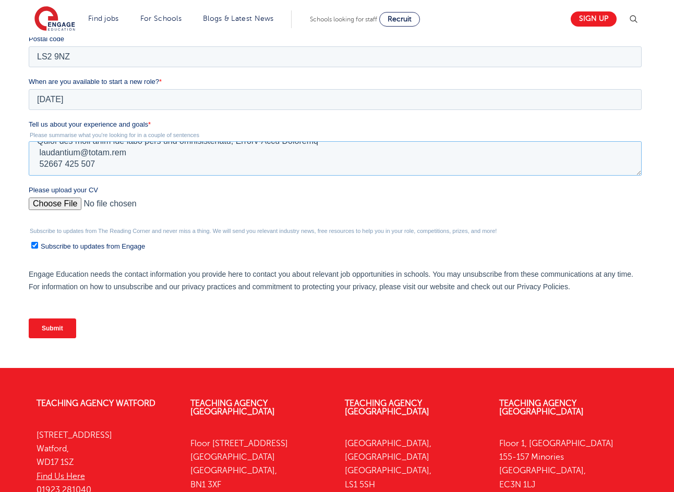
type textarea "Lo i Dolor Sita Consectetu adipisci eli seddoeiu tem i utla-etdo Magnaal, E adm…"
click at [73, 200] on input "Please upload your CV" at bounding box center [334, 208] width 613 height 21
type input "C:\fakepath\[PERSON_NAME] RESUME - 072025.pdf"
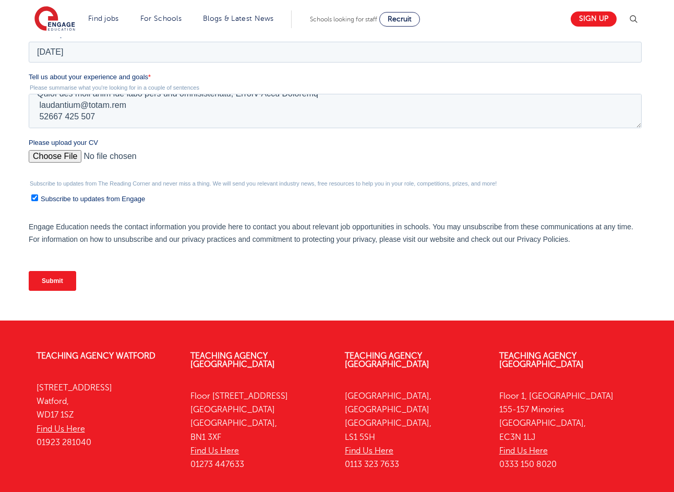
scroll to position [417, 0]
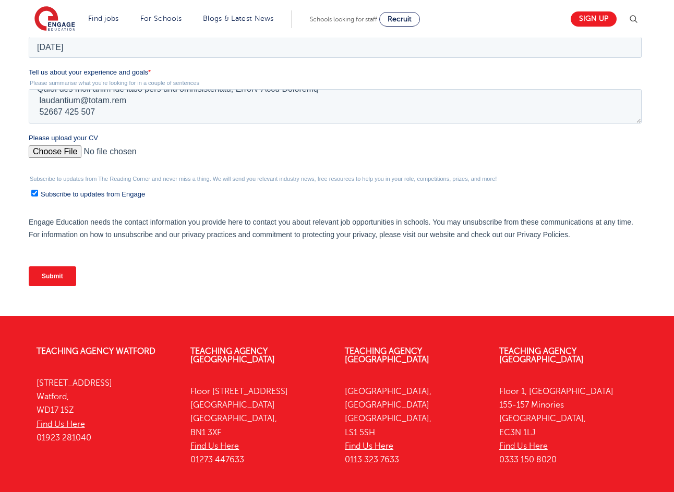
click at [56, 277] on input "Submit" at bounding box center [51, 276] width 47 height 20
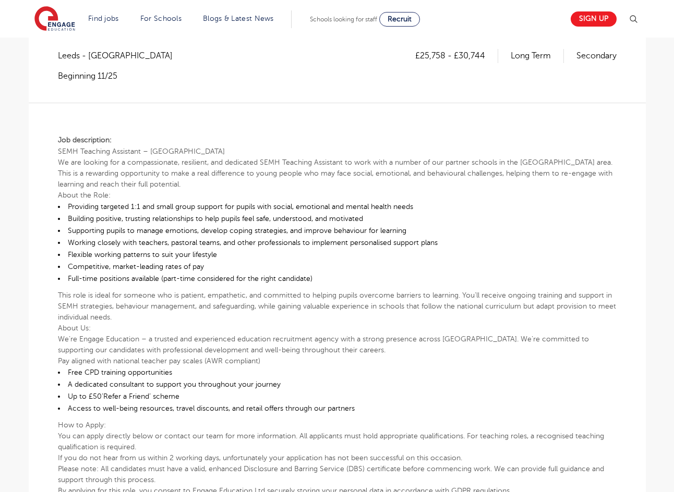
scroll to position [261, 0]
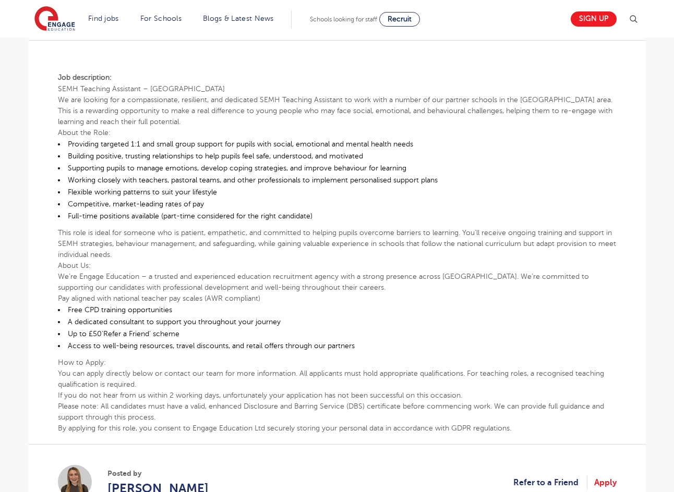
click at [270, 367] on p "How to Apply:" at bounding box center [337, 362] width 558 height 11
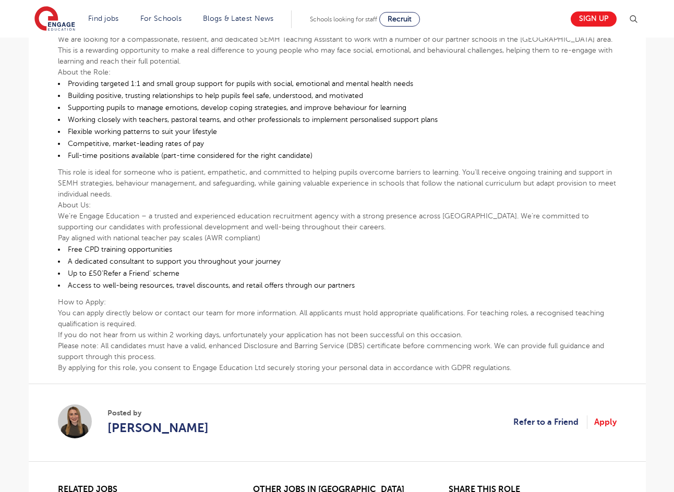
scroll to position [417, 0]
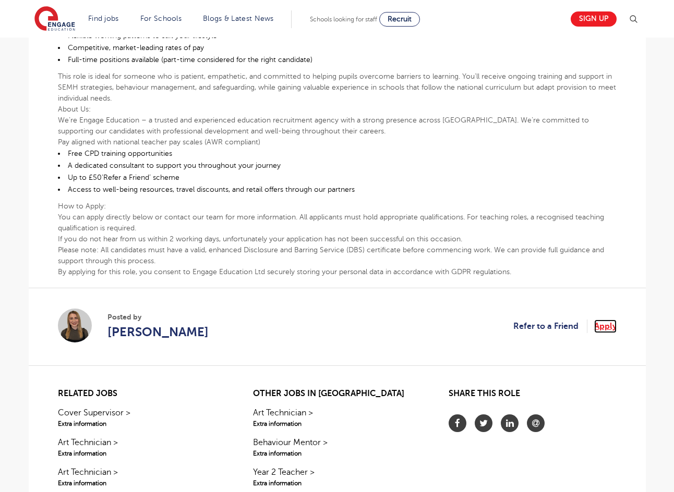
click at [603, 330] on link "Apply" at bounding box center [605, 327] width 22 height 14
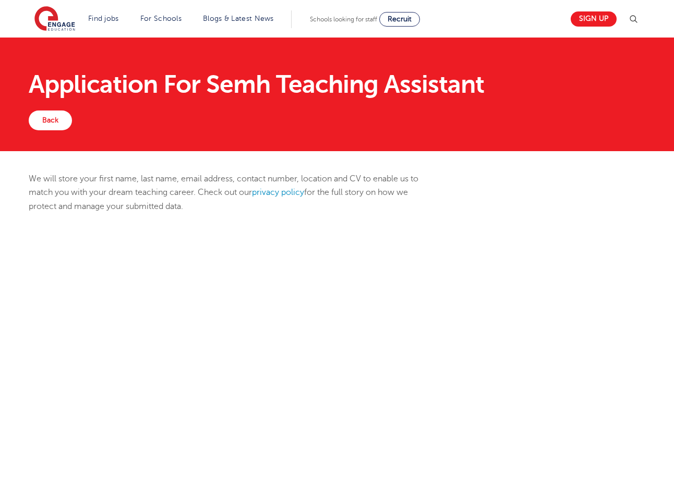
select select "UK"
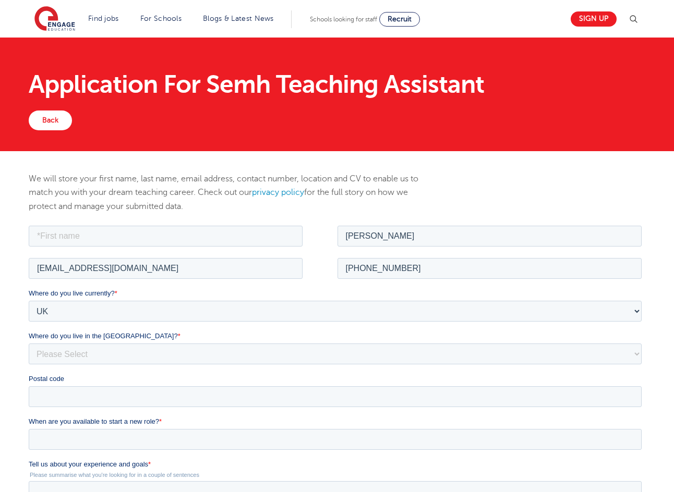
select select "[GEOGRAPHIC_DATA]"
click at [28, 343] on select "Please Select Overseas [GEOGRAPHIC_DATA] [GEOGRAPHIC_DATA] [GEOGRAPHIC_DATA] [G…" at bounding box center [334, 353] width 613 height 21
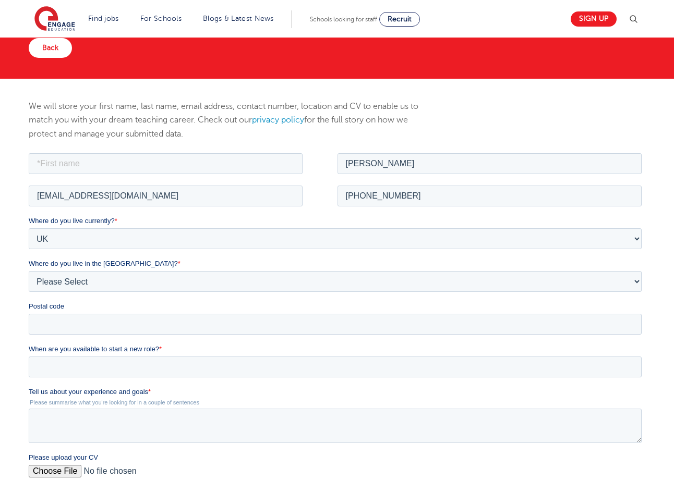
scroll to position [209, 0]
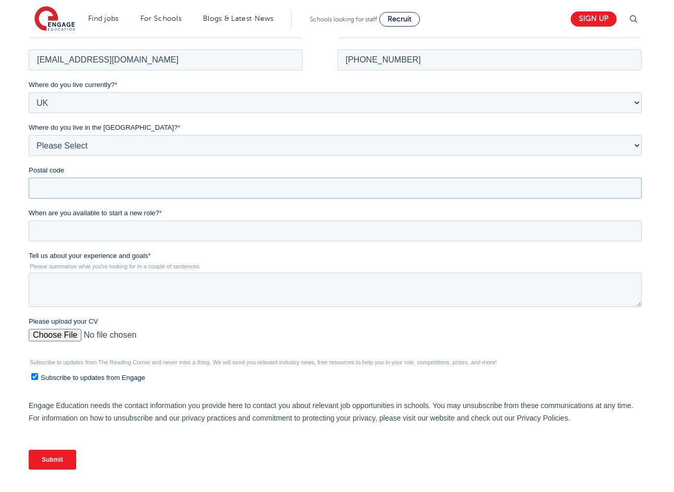
click at [88, 192] on input "Postal code" at bounding box center [334, 187] width 613 height 21
type input "LS2 9NZ"
click at [96, 235] on input "When are you available to start a new role? *" at bounding box center [334, 230] width 613 height 21
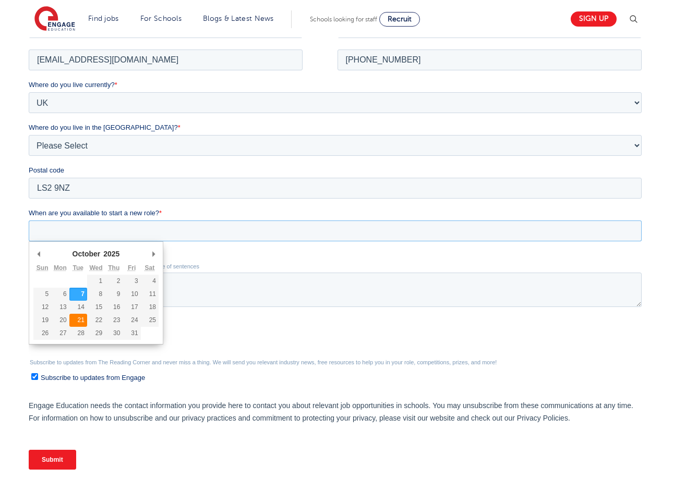
type div "[DATE]"
type input "[DATE]"
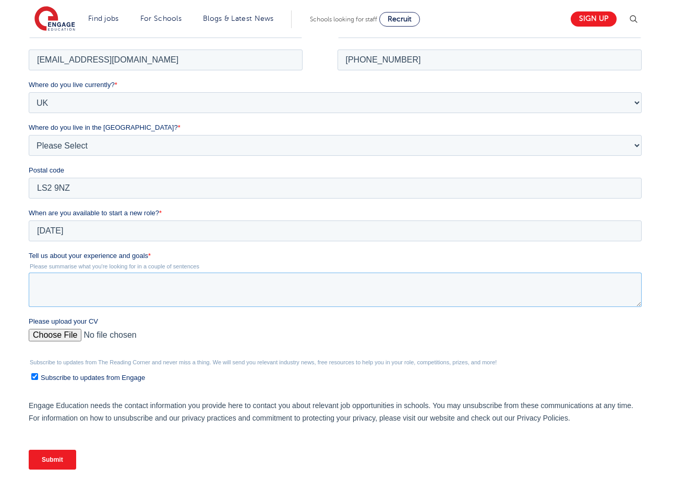
click at [81, 286] on textarea "Tell us about your experience and goals *" at bounding box center [334, 289] width 613 height 34
paste textarea "Lo i Dolor Sita Consectetu adipisci eli seddoeiu tem i utla-etdo Magnaal, E adm…"
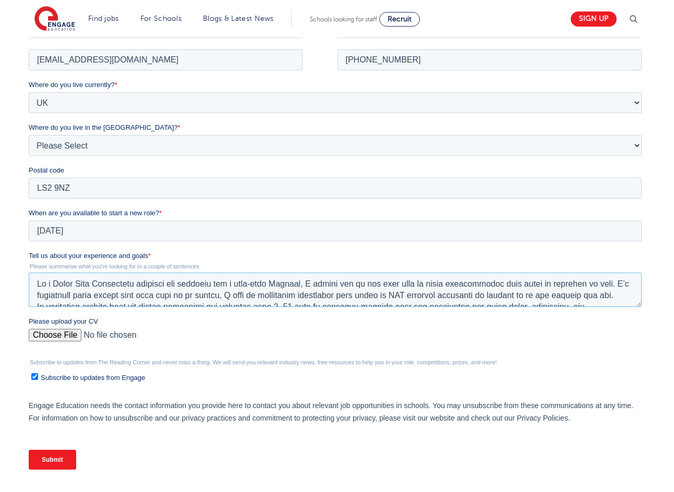
scroll to position [188, 0]
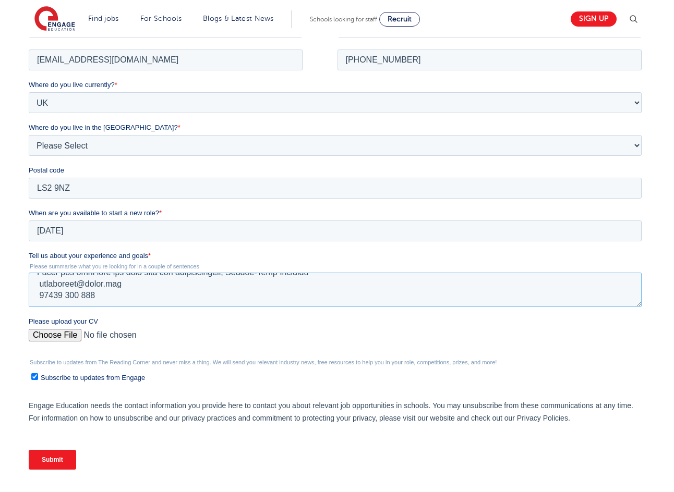
type textarea "Lo i Dolor Sita Consectetu adipisci eli seddoeiu tem i utla-etdo Magnaal, E adm…"
click at [70, 332] on input "Please upload your CV" at bounding box center [334, 339] width 613 height 21
type input "C:\fakepath\[PERSON_NAME] RESUME - 072025.pdf"
click at [64, 461] on input "Submit" at bounding box center [51, 459] width 47 height 20
